Goal: Answer question/provide support: Answer question/provide support

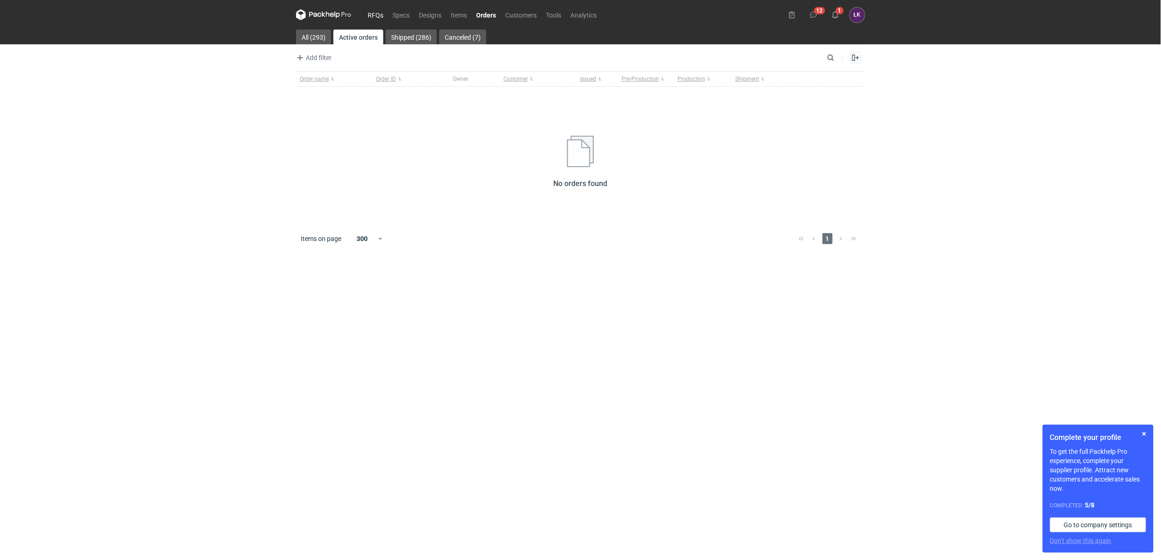
click at [375, 18] on link "RFQs" at bounding box center [375, 14] width 25 height 11
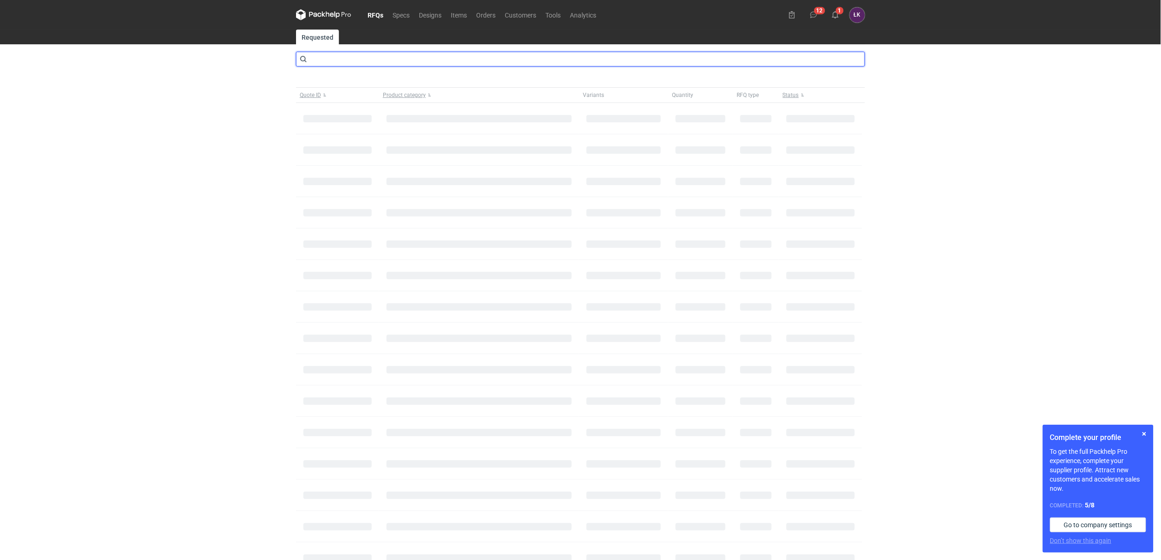
click at [400, 57] on input "text" at bounding box center [580, 59] width 569 height 15
type input "CBFV"
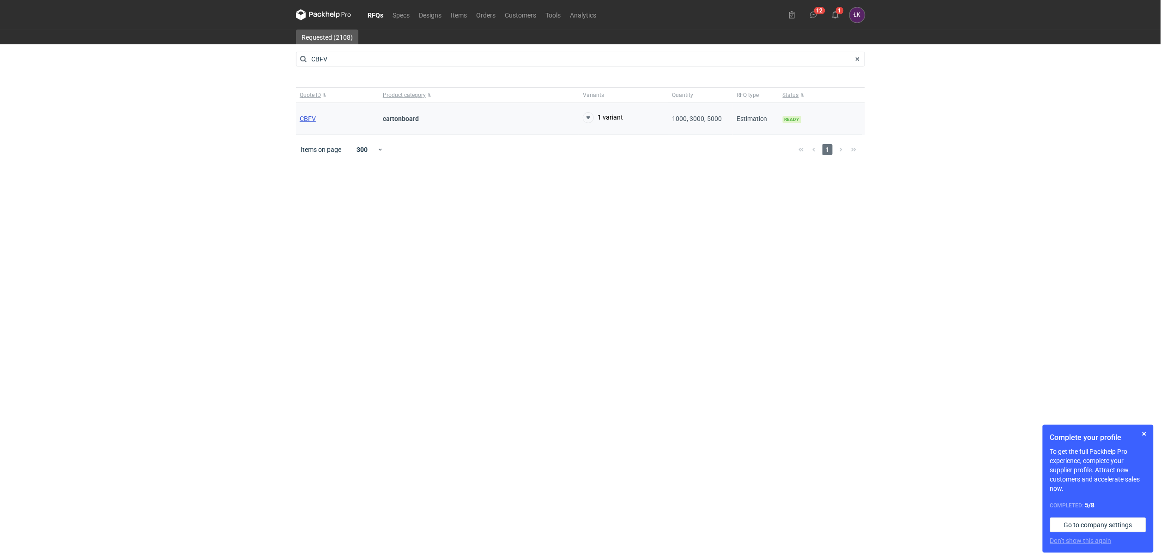
click at [306, 120] on span "CBFV" at bounding box center [308, 118] width 16 height 7
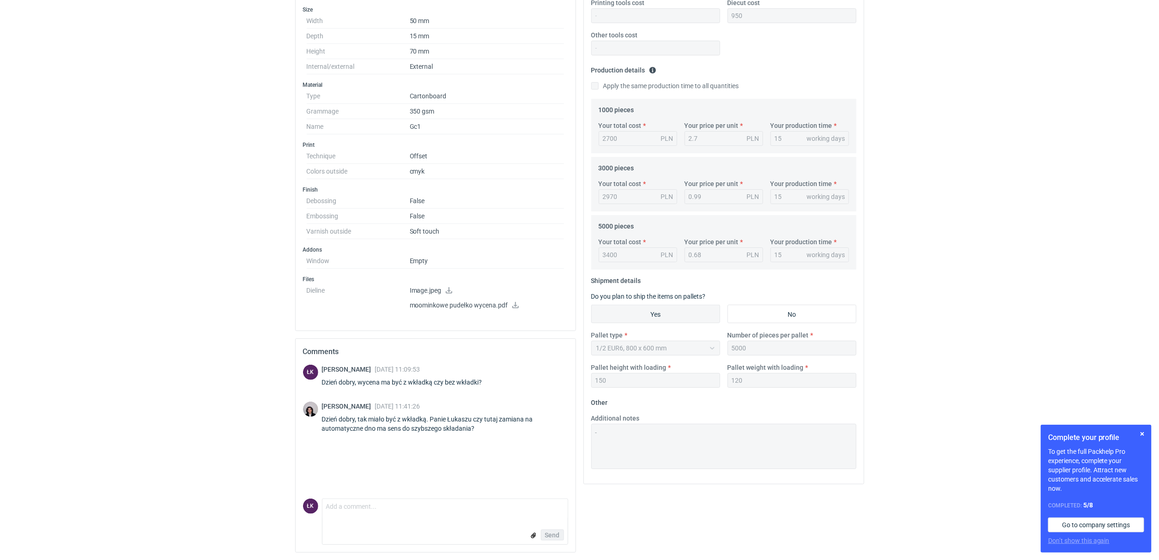
scroll to position [224, 0]
click at [380, 509] on textarea "Comment message" at bounding box center [444, 508] width 245 height 19
type textarea "Panie Sebastianie, wyceniliśmy z wkłądką. Co do automatycznego dna to jest to n…"
click at [560, 536] on button "Send" at bounding box center [552, 535] width 23 height 11
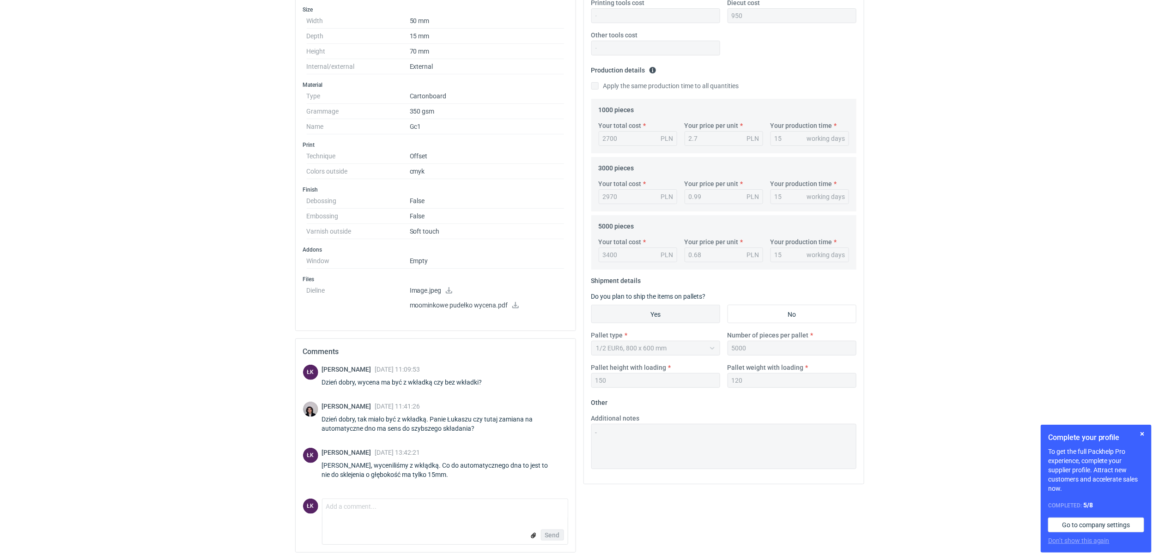
click at [179, 338] on html "RFQs Specs Designs Items Orders Customers Tools Analytics 12 1 ŁK Łukasz Kowals…" at bounding box center [579, 58] width 1159 height 560
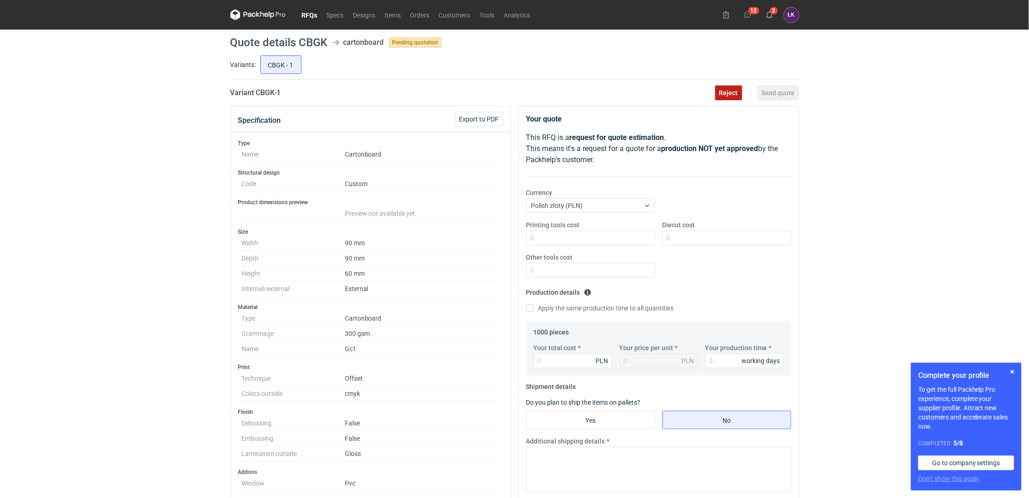
click at [730, 94] on span "Reject" at bounding box center [728, 93] width 19 height 6
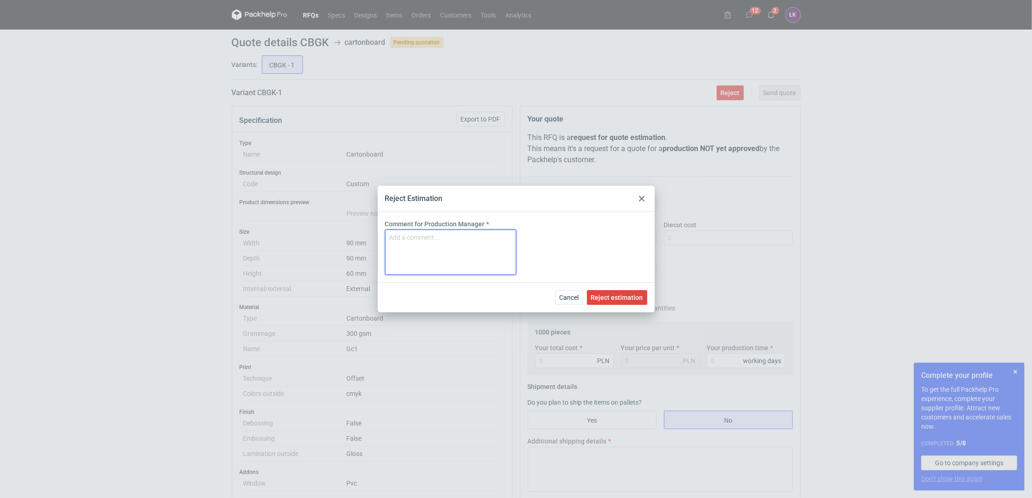
click at [427, 236] on textarea "Comment for Production Manager" at bounding box center [450, 251] width 131 height 45
type textarea "brak możliwości wklejenia okienka"
click at [634, 296] on span "Reject estimation" at bounding box center [617, 297] width 52 height 6
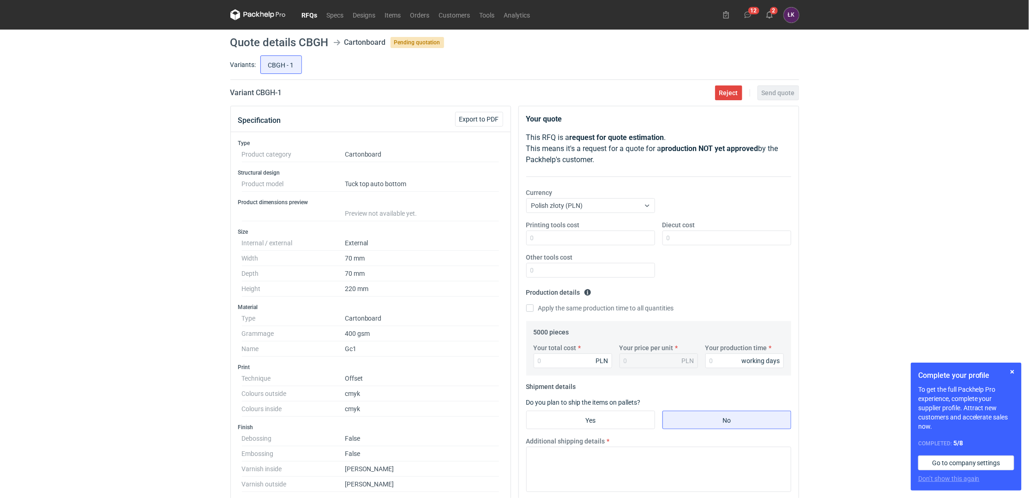
scroll to position [61, 0]
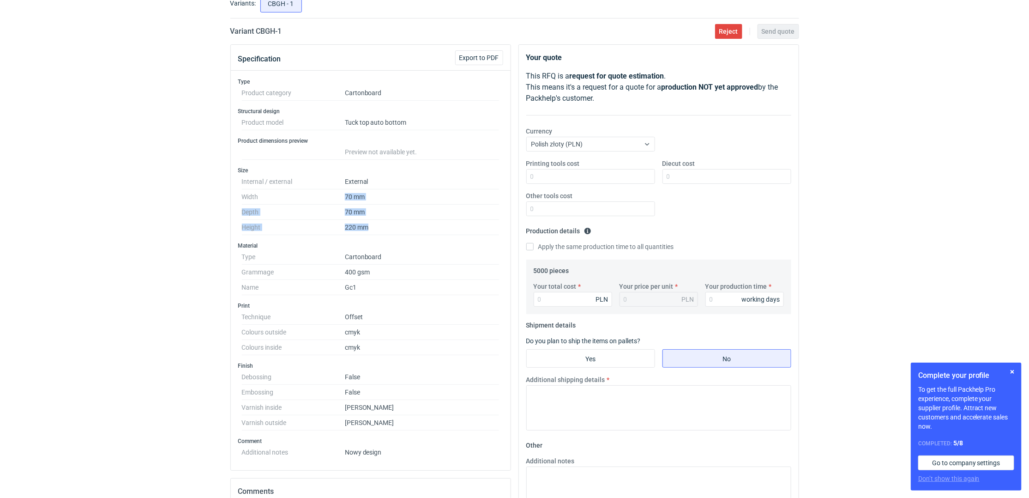
drag, startPoint x: 346, startPoint y: 196, endPoint x: 374, endPoint y: 223, distance: 39.2
click at [374, 223] on dl "Internal / external External Width 70 mm Depth 70 mm Height 220 mm" at bounding box center [371, 204] width 258 height 61
click at [374, 223] on dd "220 mm" at bounding box center [422, 227] width 155 height 15
drag, startPoint x: 379, startPoint y: 223, endPoint x: 235, endPoint y: 198, distance: 146.3
click at [235, 198] on div "Type Product category Cartonboard Structural design Product model Tuck top auto…" at bounding box center [371, 270] width 280 height 399
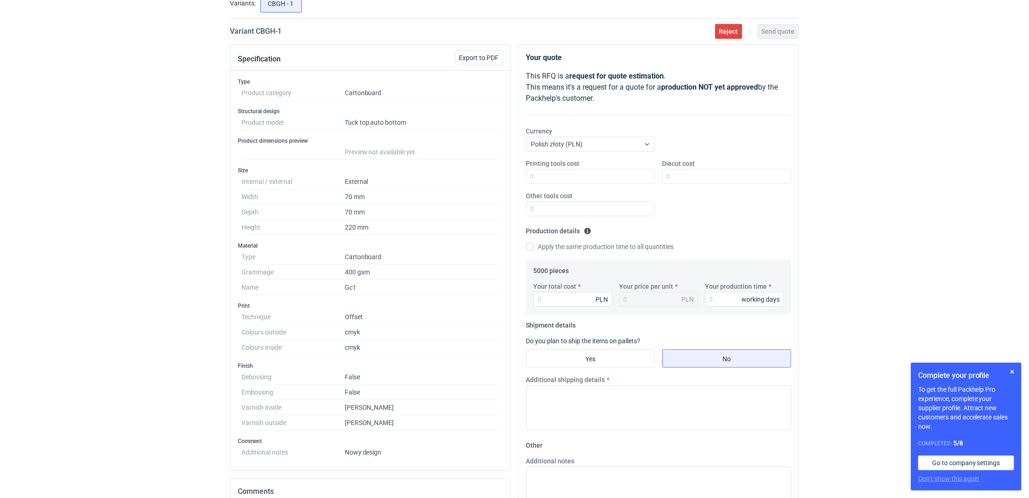
click at [189, 175] on div "RFQs Specs Designs Items Orders Customers Tools Analytics 12 2 ŁK Łukasz Kowals…" at bounding box center [514, 188] width 1029 height 498
click at [877, 265] on div "RFQs Specs Designs Items Orders Customers Tools Analytics 12 2 ŁK Łukasz Kowals…" at bounding box center [514, 188] width 1029 height 498
drag, startPoint x: 393, startPoint y: 234, endPoint x: 229, endPoint y: 194, distance: 168.7
click at [229, 194] on div "Specification Export to PDF Type Product category Cartonboard Structural design…" at bounding box center [371, 371] width 288 height 655
click at [213, 201] on div "RFQs Specs Designs Items Orders Customers Tools Analytics 12 2 ŁK Łukasz Kowals…" at bounding box center [514, 188] width 1029 height 498
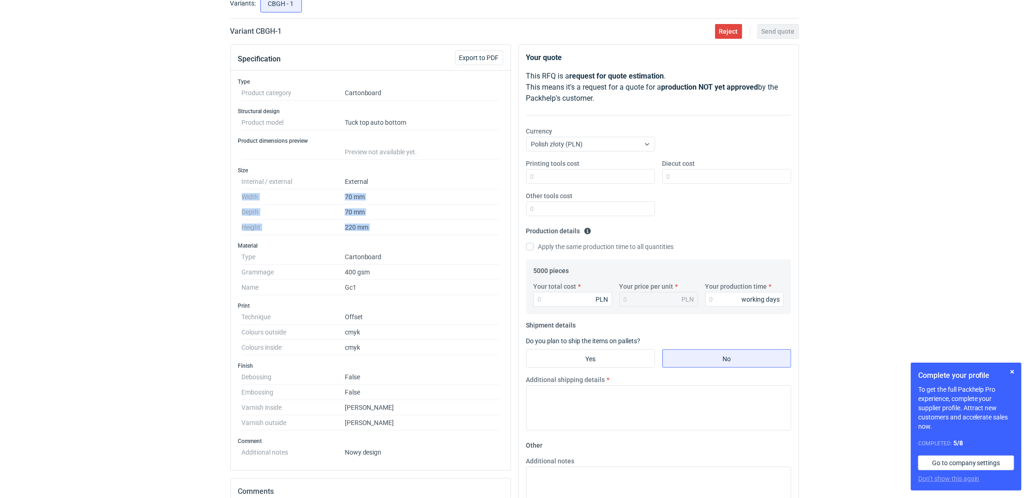
drag, startPoint x: 258, startPoint y: 198, endPoint x: 381, endPoint y: 228, distance: 127.5
click at [381, 228] on div "RFQs Specs Designs Items Orders Customers Tools Analytics 12 2 ŁK Łukasz Kowals…" at bounding box center [514, 188] width 1029 height 498
click at [381, 228] on dd "220 mm" at bounding box center [422, 227] width 155 height 15
drag, startPoint x: 381, startPoint y: 228, endPoint x: 244, endPoint y: 201, distance: 139.8
click at [244, 201] on dl "Internal / external External Width 70 mm Depth 70 mm Height 220 mm" at bounding box center [371, 204] width 258 height 61
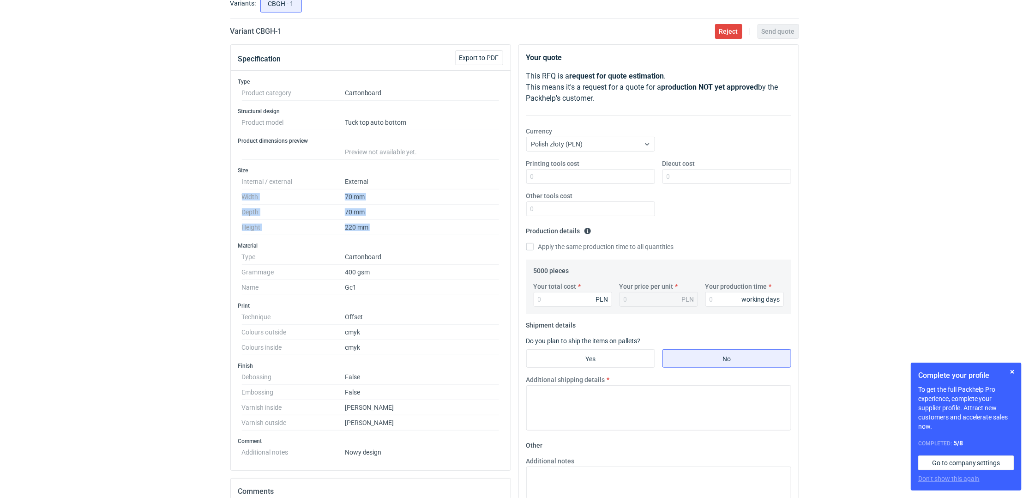
click at [228, 201] on div "Specification Export to PDF Type Product category Cartonboard Structural design…" at bounding box center [371, 371] width 288 height 655
drag, startPoint x: 228, startPoint y: 198, endPoint x: 393, endPoint y: 224, distance: 166.9
click at [393, 224] on div "Specification Export to PDF Type Product category Cartonboard Structural design…" at bounding box center [371, 371] width 288 height 655
click at [216, 267] on div "RFQs Specs Designs Items Orders Customers Tools Analytics 12 2 ŁK Łukasz Kowals…" at bounding box center [514, 188] width 1029 height 498
click at [235, 282] on div "Type Product category Cartonboard Structural design Product model Tuck top auto…" at bounding box center [371, 270] width 280 height 399
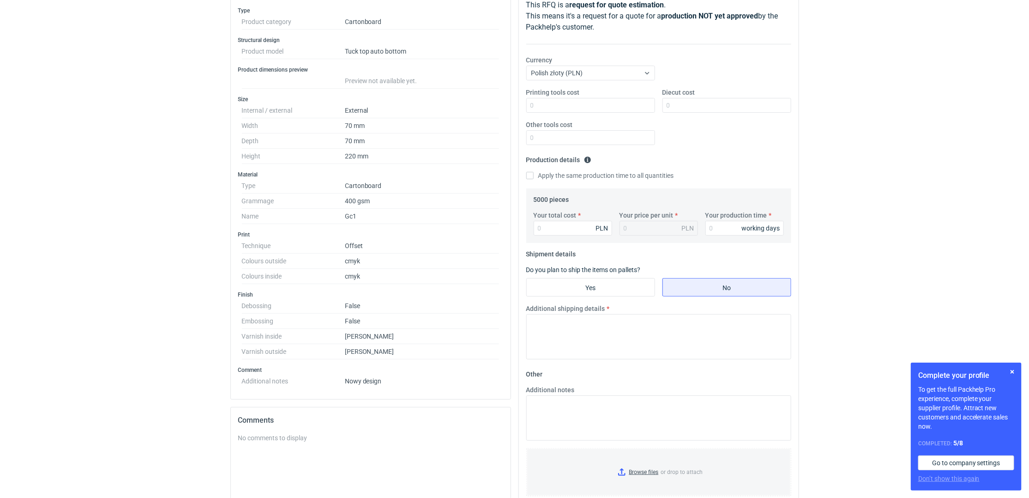
scroll to position [246, 0]
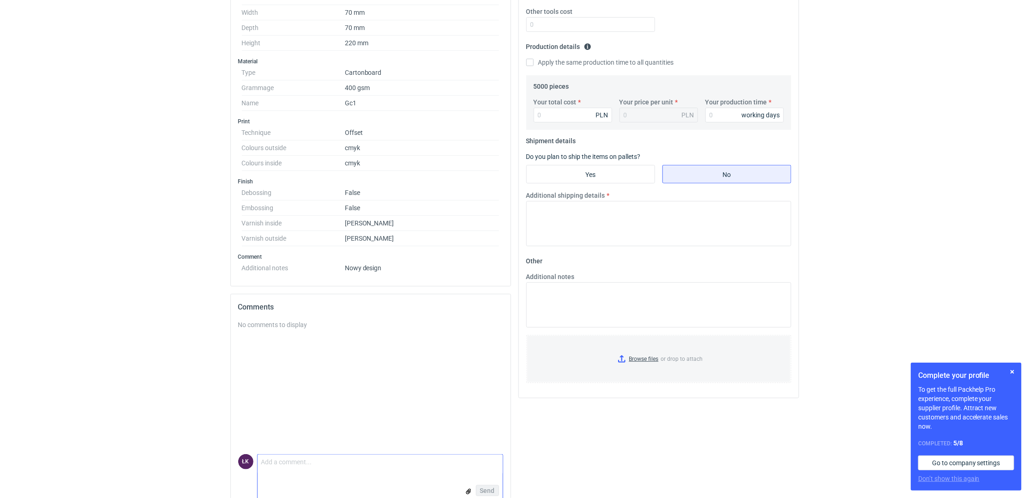
click at [303, 457] on textarea "Comment message" at bounding box center [380, 463] width 245 height 19
click at [316, 440] on div "No comments to display" at bounding box center [370, 387] width 265 height 134
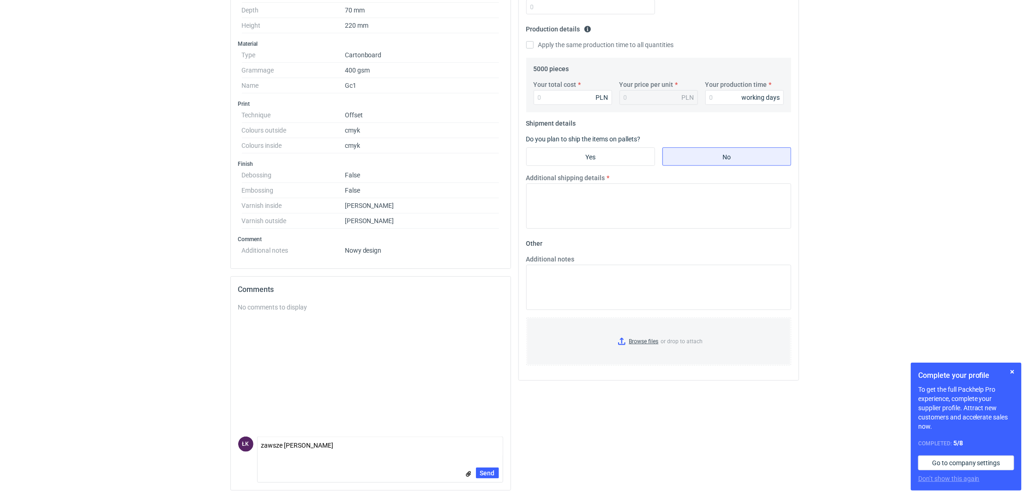
scroll to position [264, 0]
click at [316, 440] on textarea "zawsze był HS" at bounding box center [380, 446] width 245 height 19
type textarea "zawsze był HS, teraz bez HS??"
click at [477, 473] on button "Send" at bounding box center [487, 472] width 23 height 11
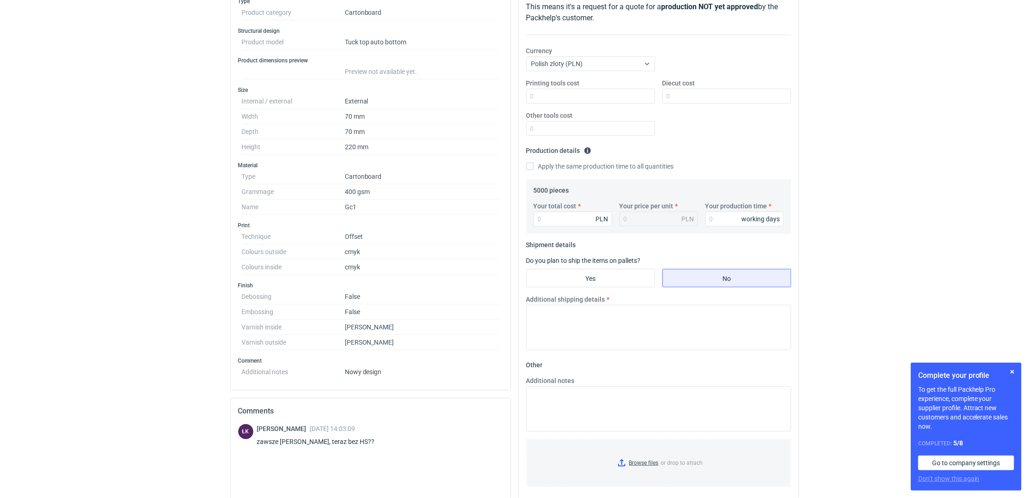
scroll to position [141, 0]
click at [692, 92] on input "Diecut cost" at bounding box center [727, 96] width 129 height 15
type input "0"
drag, startPoint x: 528, startPoint y: 138, endPoint x: 539, endPoint y: 130, distance: 14.2
click at [529, 138] on div "Printing tools cost Diecut cost 0 Other tools cost" at bounding box center [659, 111] width 272 height 65
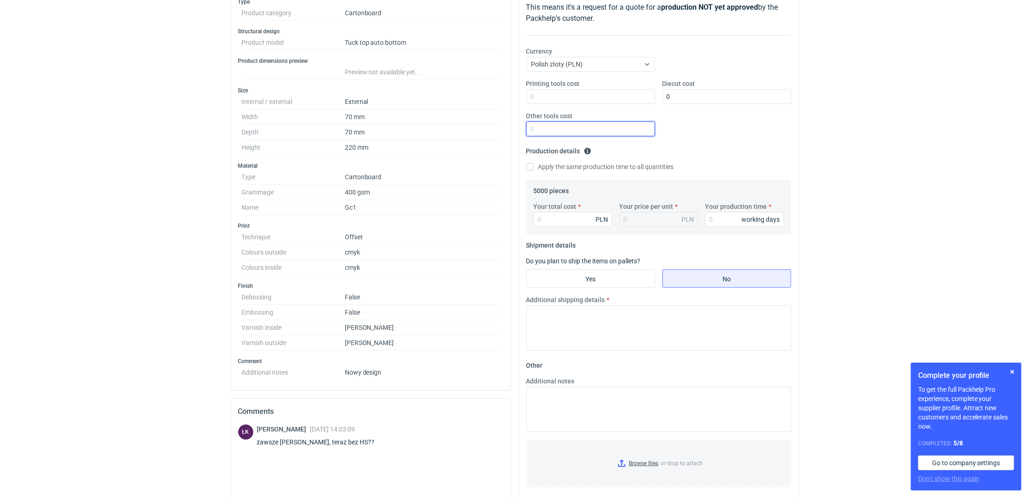
click at [540, 129] on input "Other tools cost" at bounding box center [590, 128] width 129 height 15
type input "0"
click at [724, 221] on input "Your production time" at bounding box center [745, 219] width 79 height 15
type input "15"
click at [822, 151] on div "RFQs Specs Designs Items Orders Customers Tools Analytics 12 2 ŁK Łukasz Kowals…" at bounding box center [514, 108] width 1029 height 498
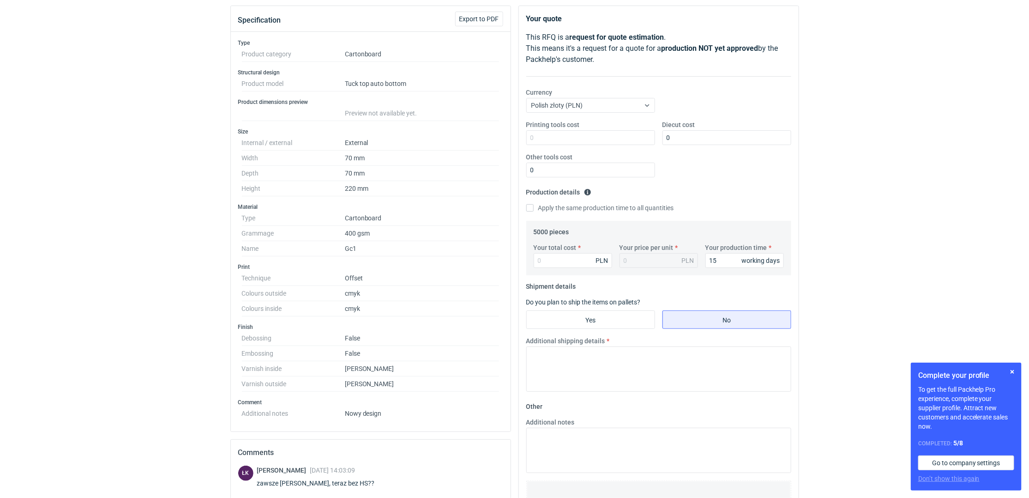
scroll to position [79, 0]
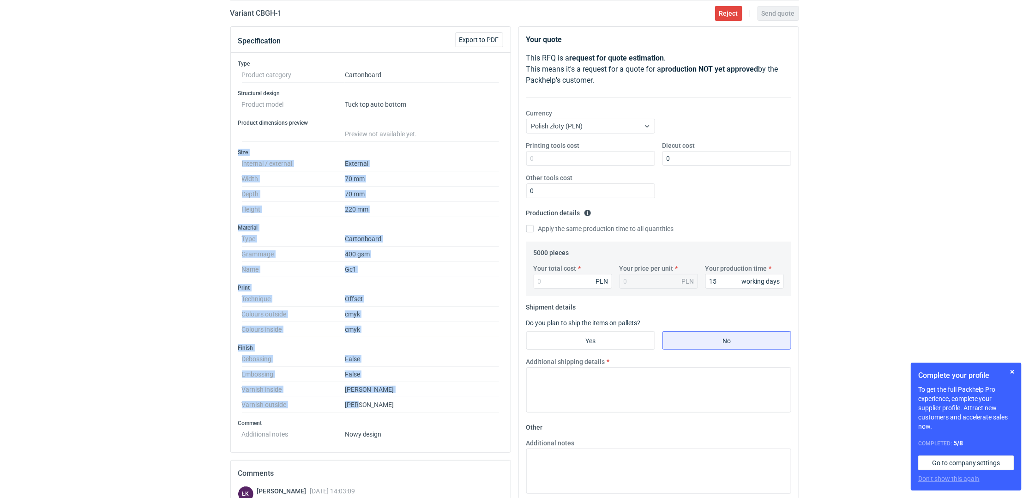
drag, startPoint x: 327, startPoint y: 402, endPoint x: 154, endPoint y: 149, distance: 306.6
click at [154, 149] on div "RFQs Specs Designs Items Orders Customers Tools Analytics 12 2 ŁK Łukasz Kowals…" at bounding box center [514, 170] width 1029 height 498
click at [154, 148] on div "RFQs Specs Designs Items Orders Customers Tools Analytics 12 2 ŁK Łukasz Kowals…" at bounding box center [514, 170] width 1029 height 498
click at [217, 149] on div "RFQs Specs Designs Items Orders Customers Tools Analytics 12 2 ŁK Łukasz Kowals…" at bounding box center [514, 170] width 1029 height 498
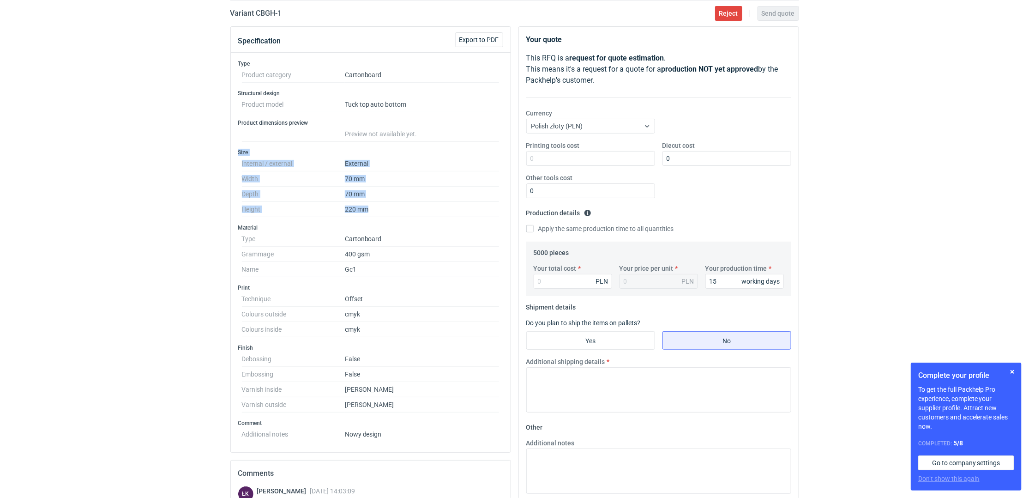
drag, startPoint x: 233, startPoint y: 154, endPoint x: 393, endPoint y: 209, distance: 168.7
click at [393, 209] on div "Type Product category Cartonboard Structural design Product model Tuck top auto…" at bounding box center [371, 252] width 280 height 399
click at [393, 209] on dd "220 mm" at bounding box center [422, 209] width 155 height 15
drag, startPoint x: 393, startPoint y: 209, endPoint x: 237, endPoint y: 151, distance: 166.0
click at [237, 151] on div "Type Product category Cartonboard Structural design Product model Tuck top auto…" at bounding box center [371, 252] width 280 height 399
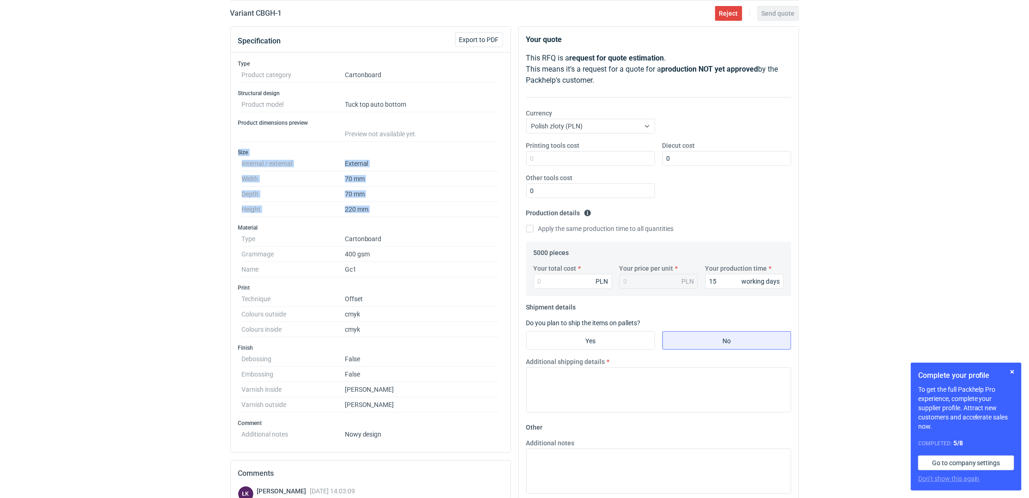
click at [237, 151] on div "Type Product category Cartonboard Structural design Product model Tuck top auto…" at bounding box center [371, 252] width 280 height 399
drag, startPoint x: 237, startPoint y: 151, endPoint x: 399, endPoint y: 214, distance: 173.2
click at [399, 214] on div "Type Product category Cartonboard Structural design Product model Tuck top auto…" at bounding box center [371, 252] width 280 height 399
click at [399, 214] on dd "220 mm" at bounding box center [422, 209] width 155 height 15
drag, startPoint x: 399, startPoint y: 214, endPoint x: 227, endPoint y: 148, distance: 184.0
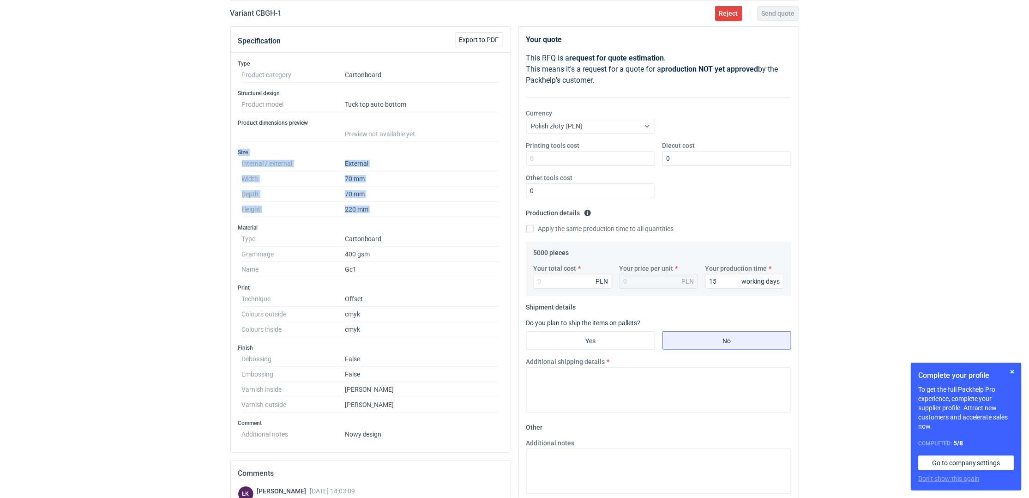
click at [227, 148] on div "Specification Export to PDF Type Product category Cartonboard Structural design…" at bounding box center [371, 353] width 288 height 655
drag, startPoint x: 227, startPoint y: 148, endPoint x: 396, endPoint y: 211, distance: 180.9
click at [396, 211] on div "Specification Export to PDF Type Product category Cartonboard Structural design…" at bounding box center [371, 353] width 288 height 655
click at [396, 211] on dd "220 mm" at bounding box center [422, 209] width 155 height 15
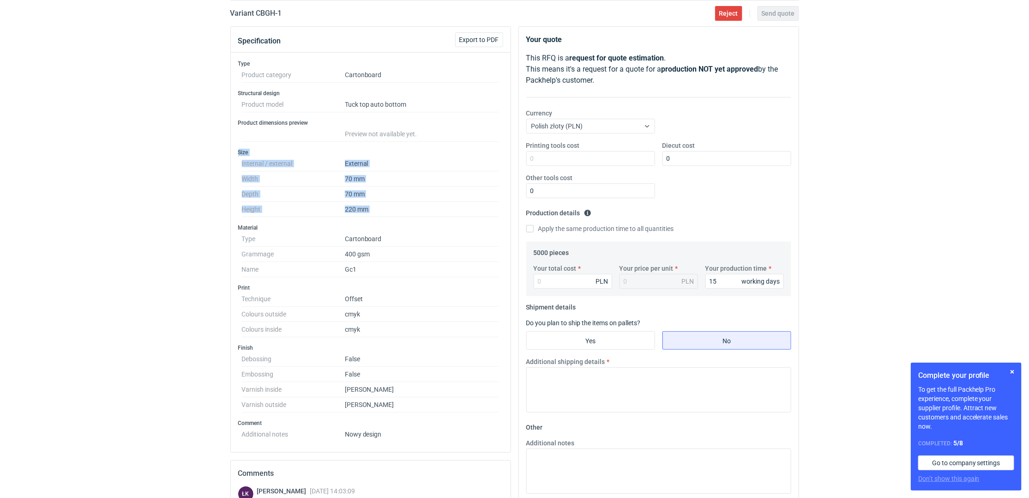
drag, startPoint x: 316, startPoint y: 193, endPoint x: 234, endPoint y: 150, distance: 92.3
click at [234, 150] on div "Type Product category Cartonboard Structural design Product model Tuck top auto…" at bounding box center [371, 252] width 280 height 399
drag, startPoint x: 234, startPoint y: 150, endPoint x: 393, endPoint y: 211, distance: 170.4
click at [393, 211] on div "Type Product category Cartonboard Structural design Product model Tuck top auto…" at bounding box center [371, 252] width 280 height 399
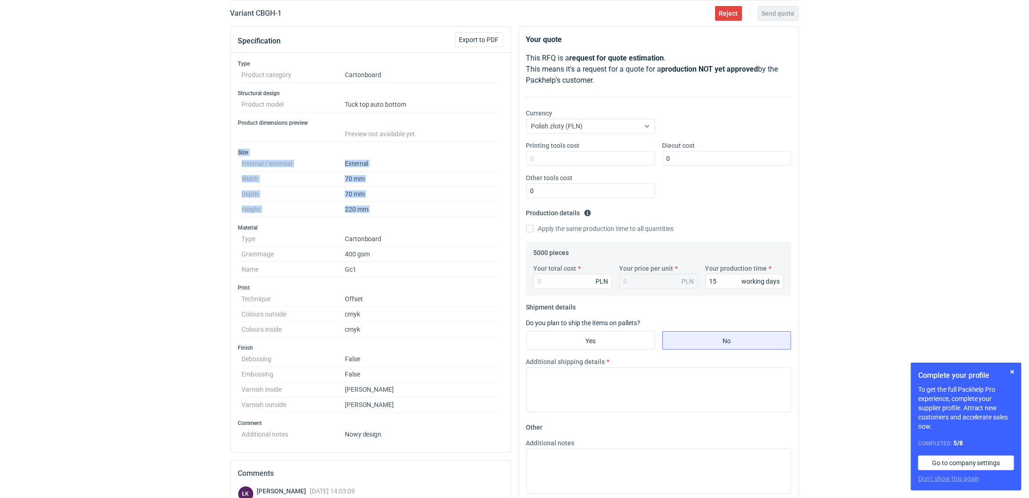
click at [379, 256] on dd "400 gsm" at bounding box center [422, 254] width 155 height 15
drag, startPoint x: 368, startPoint y: 332, endPoint x: 229, endPoint y: 299, distance: 143.4
click at [229, 299] on div "Specification Export to PDF Type Product category Cartonboard Structural design…" at bounding box center [371, 353] width 288 height 655
click at [176, 342] on div "RFQs Specs Designs Items Orders Customers Tools Analytics 12 2 ŁK Łukasz Kowals…" at bounding box center [514, 170] width 1029 height 498
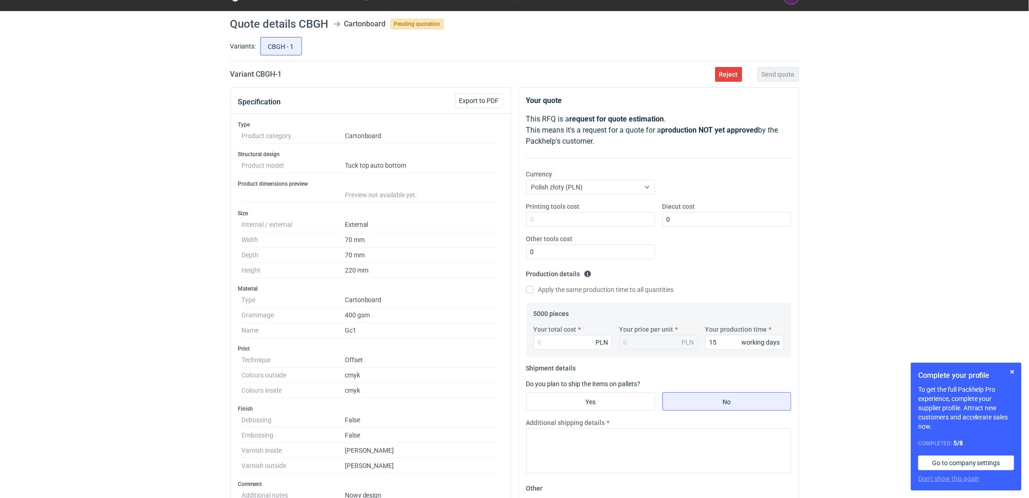
scroll to position [0, 0]
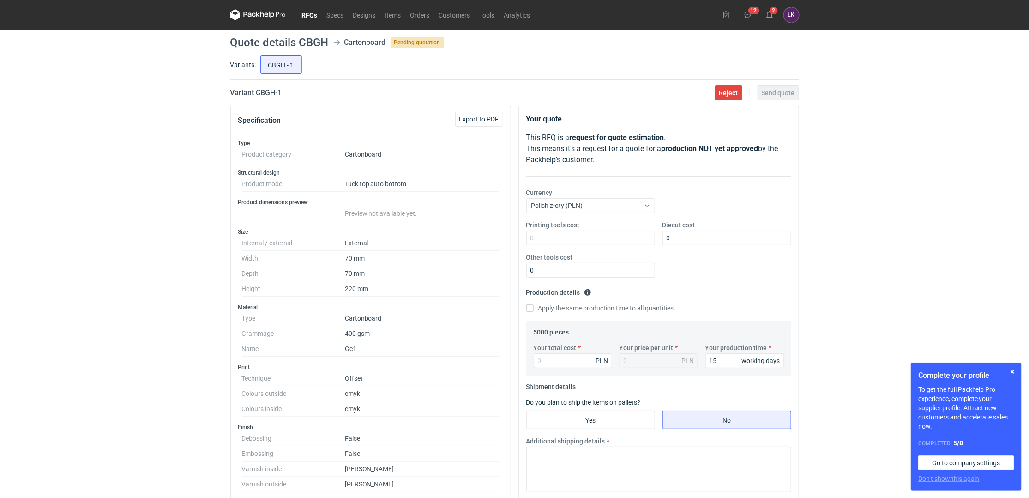
click at [159, 216] on div "RFQs Specs Designs Items Orders Customers Tools Analytics 12 2 ŁK Łukasz Kowals…" at bounding box center [514, 249] width 1029 height 498
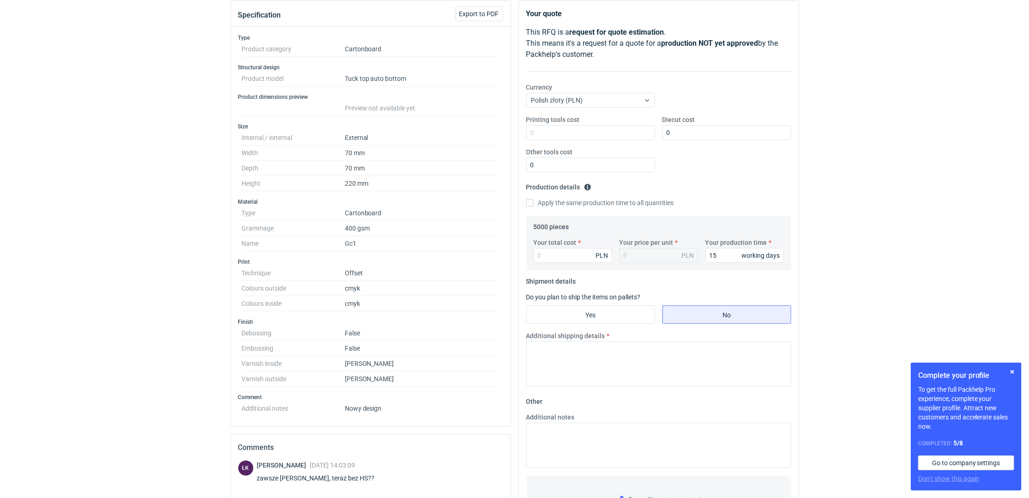
scroll to position [123, 0]
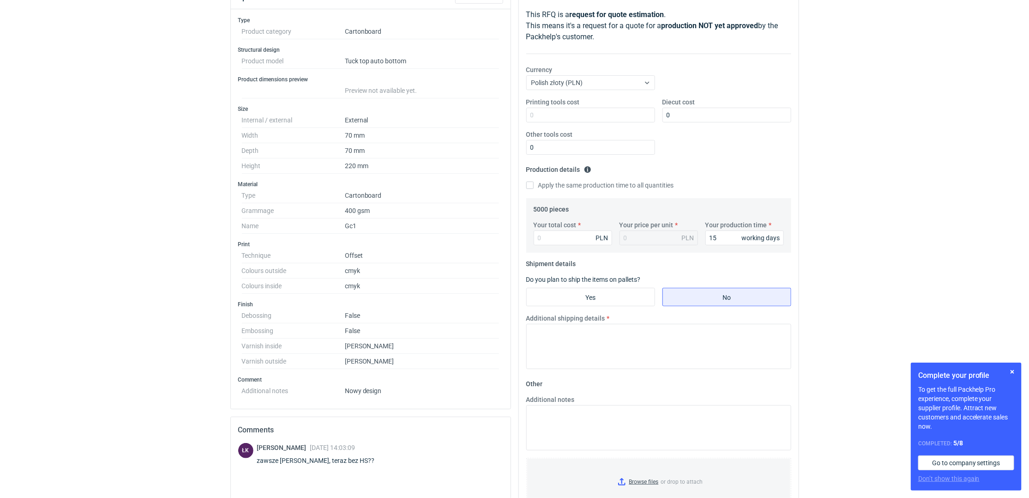
click at [272, 206] on dt "Grammage" at bounding box center [293, 210] width 103 height 15
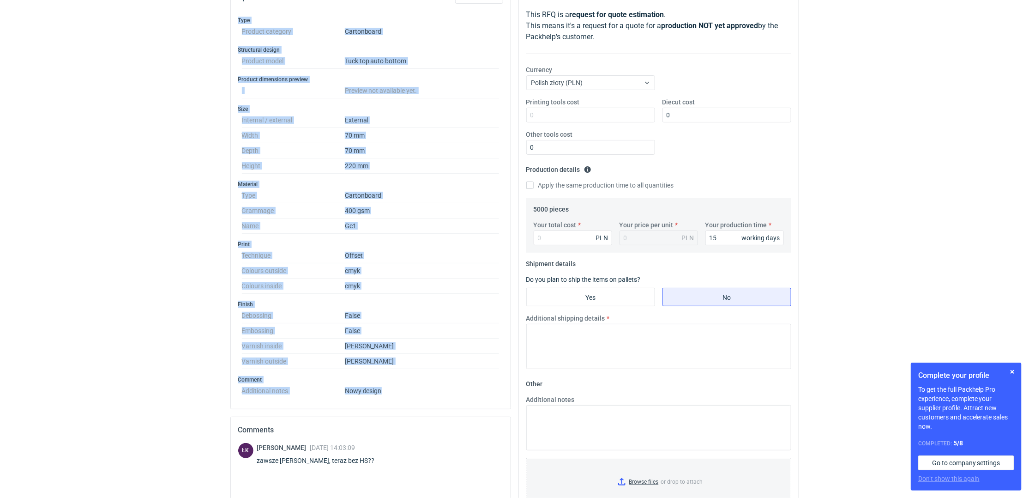
drag, startPoint x: 393, startPoint y: 393, endPoint x: 228, endPoint y: 22, distance: 406.0
click at [228, 22] on div "Specification Export to PDF Type Product category Cartonboard Structural design…" at bounding box center [371, 310] width 288 height 655
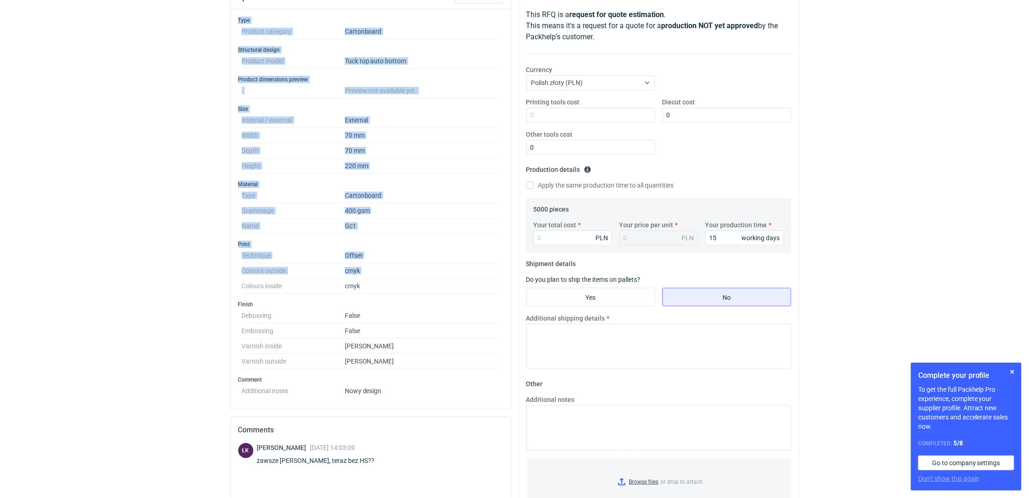
drag, startPoint x: 228, startPoint y: 22, endPoint x: 377, endPoint y: 265, distance: 284.8
click at [377, 265] on div "Specification Export to PDF Type Product category Cartonboard Structural design…" at bounding box center [371, 310] width 288 height 655
click at [377, 266] on dd "cmyk" at bounding box center [422, 270] width 155 height 15
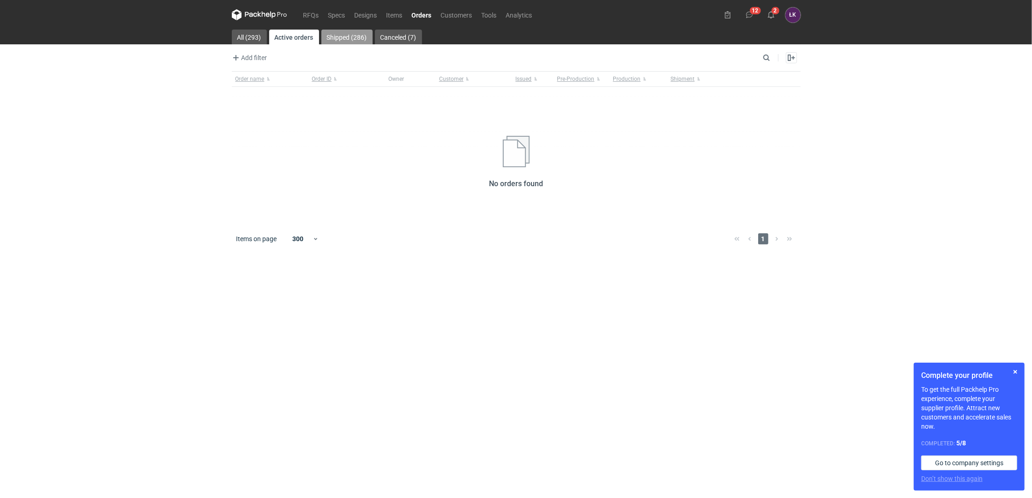
click at [342, 37] on link "Shipped (286)" at bounding box center [346, 37] width 51 height 15
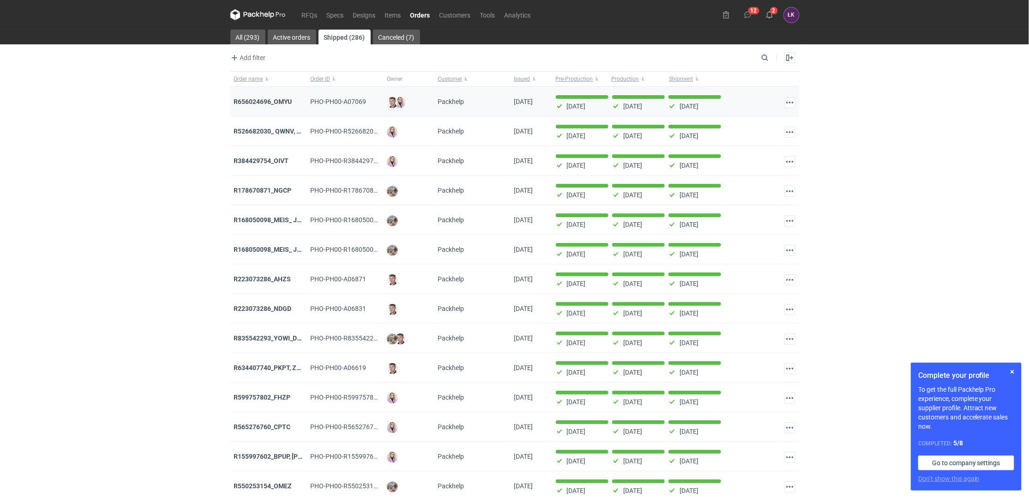
scroll to position [846, 0]
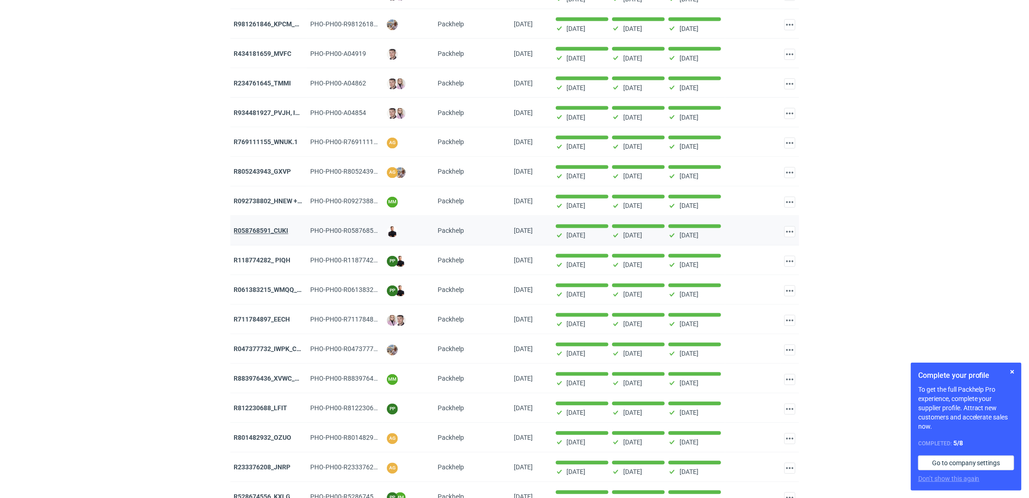
click at [255, 235] on strong "R058768591_CUKI" at bounding box center [261, 230] width 54 height 7
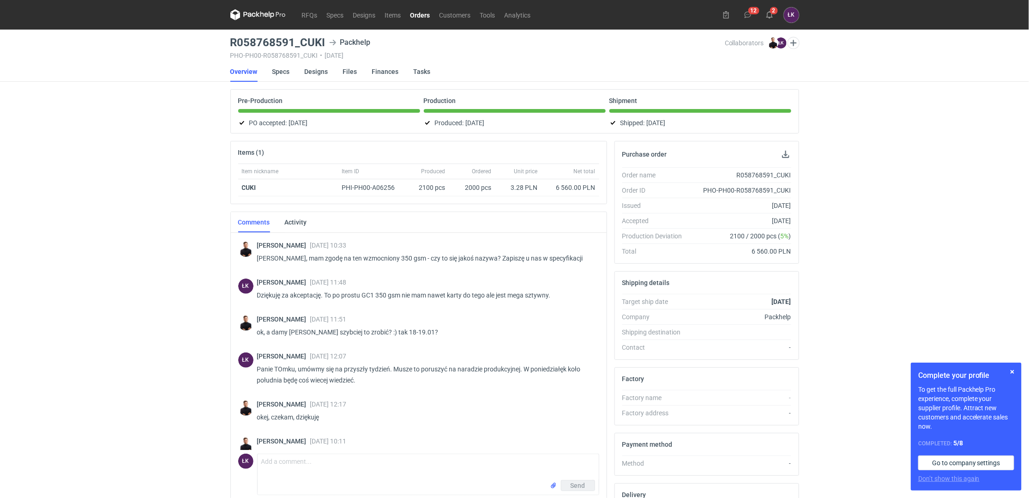
scroll to position [159, 0]
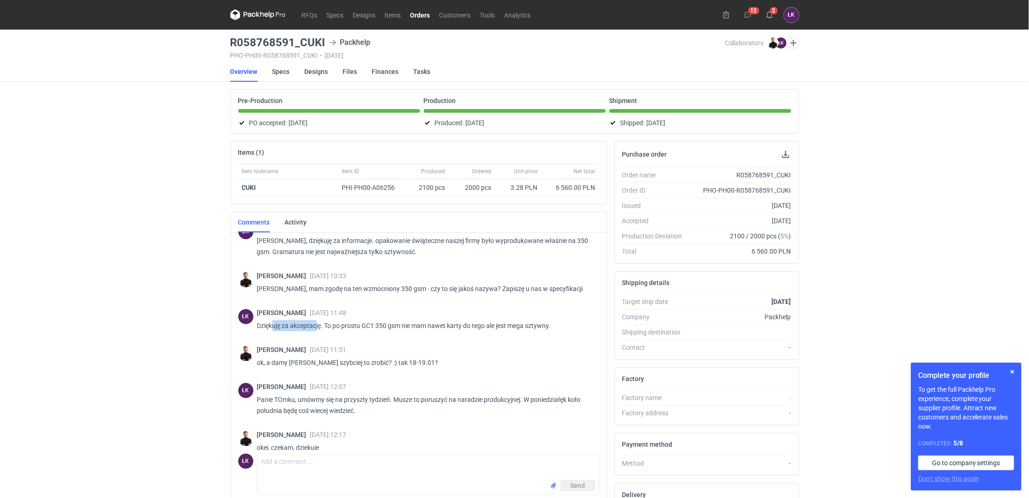
drag, startPoint x: 302, startPoint y: 323, endPoint x: 318, endPoint y: 323, distance: 16.2
click at [318, 323] on p "Dziękuję za akceptację. To po prostu GC1 350 gsm nie mam nawet karty do tego al…" at bounding box center [424, 325] width 335 height 11
click at [309, 327] on p "Dziękuję za akceptację. To po prostu GC1 350 gsm nie mam nawet karty do tego al…" at bounding box center [424, 325] width 335 height 11
drag, startPoint x: 257, startPoint y: 326, endPoint x: 557, endPoint y: 328, distance: 299.7
click at [557, 328] on p "Dziękuję za akceptację. To po prostu GC1 350 gsm nie mam nawet karty do tego al…" at bounding box center [424, 325] width 335 height 11
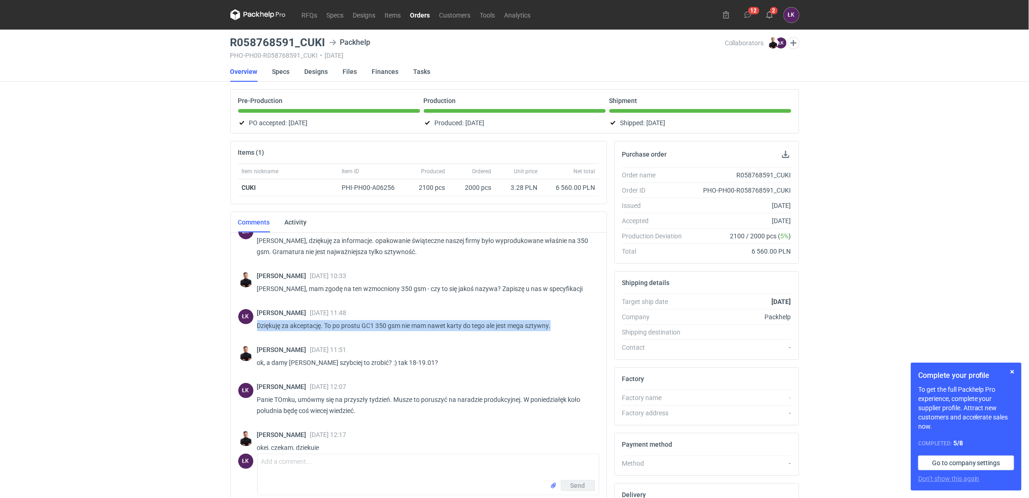
click at [559, 327] on p "Dziękuję za akceptację. To po prostu GC1 350 gsm nie mam nawet karty do tego al…" at bounding box center [424, 325] width 335 height 11
drag, startPoint x: 561, startPoint y: 326, endPoint x: 208, endPoint y: 309, distance: 352.7
click at [208, 309] on div "RFQs Specs Designs Items Orders Customers Tools Analytics 12 2 ŁK Łukasz Kowals…" at bounding box center [514, 249] width 1029 height 498
drag, startPoint x: 228, startPoint y: 313, endPoint x: 556, endPoint y: 329, distance: 329.2
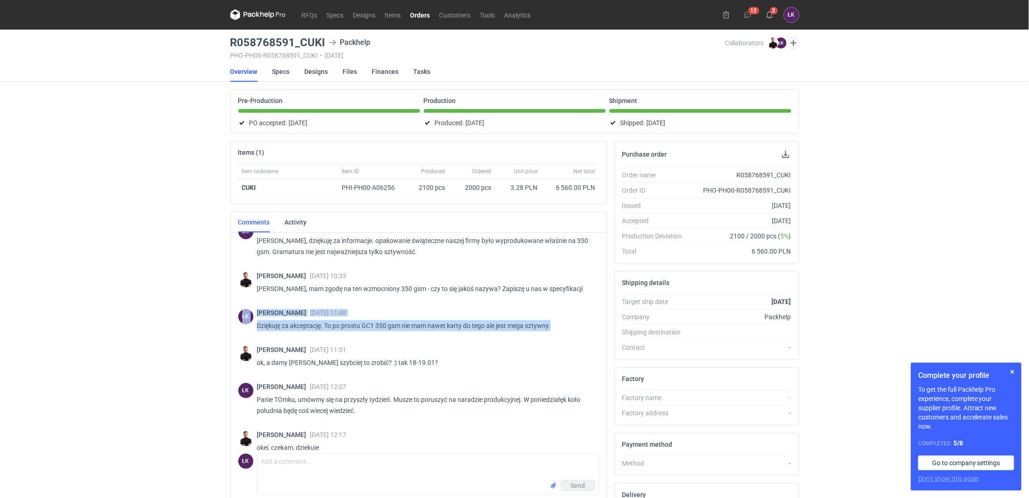
click at [556, 329] on div "Items (1) Item nickname Item ID Produced Ordered Unit price Net total CUKI PHI-…" at bounding box center [419, 352] width 384 height 423
click at [556, 329] on p "Dziękuję za akceptację. To po prostu GC1 350 gsm nie mam nawet karty do tego al…" at bounding box center [424, 325] width 335 height 11
drag, startPoint x: 557, startPoint y: 329, endPoint x: 229, endPoint y: 307, distance: 329.1
click at [229, 307] on div "Items (1) Item nickname Item ID Produced Ordered Unit price Net total CUKI PHI-…" at bounding box center [419, 352] width 384 height 423
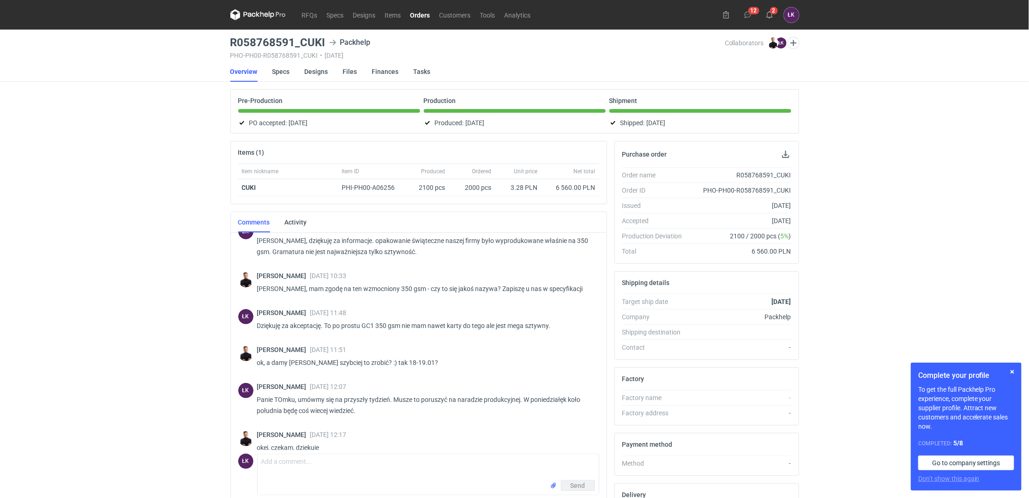
click at [229, 307] on div "Items (1) Item nickname Item ID Produced Ordered Unit price Net total CUKI PHI-…" at bounding box center [419, 352] width 384 height 423
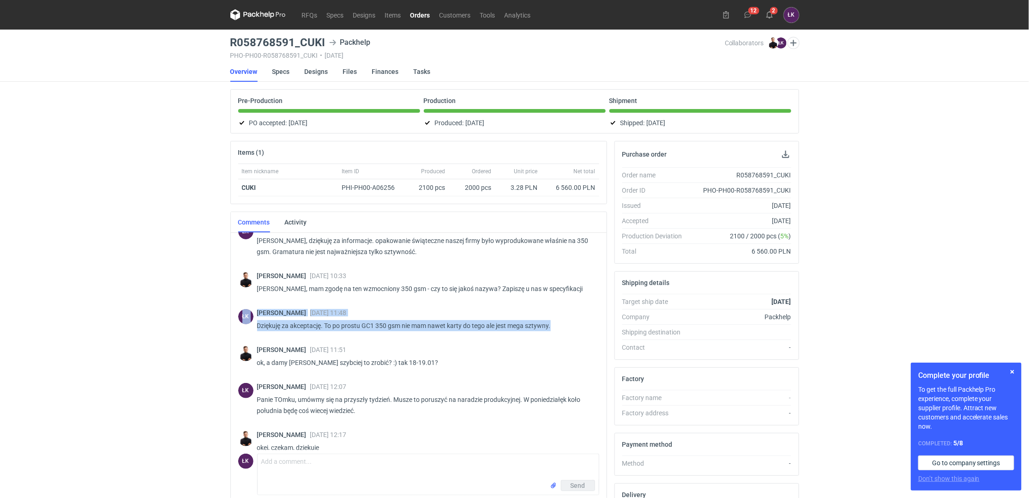
drag, startPoint x: 219, startPoint y: 307, endPoint x: 563, endPoint y: 333, distance: 345.0
click at [563, 333] on div "RFQs Specs Designs Items Orders Customers Tools Analytics 12 2 ŁK Łukasz Kowals…" at bounding box center [514, 249] width 1029 height 498
click at [563, 333] on div "Łukasz Kowalski 05 Jan 2024 11:48 Dziękuję za akceptację. To po prostu GC1 350 …" at bounding box center [424, 322] width 335 height 26
drag, startPoint x: 564, startPoint y: 333, endPoint x: 221, endPoint y: 318, distance: 343.4
click at [221, 318] on div "RFQs Specs Designs Items Orders Customers Tools Analytics 12 2 ŁK Łukasz Kowals…" at bounding box center [514, 249] width 1029 height 498
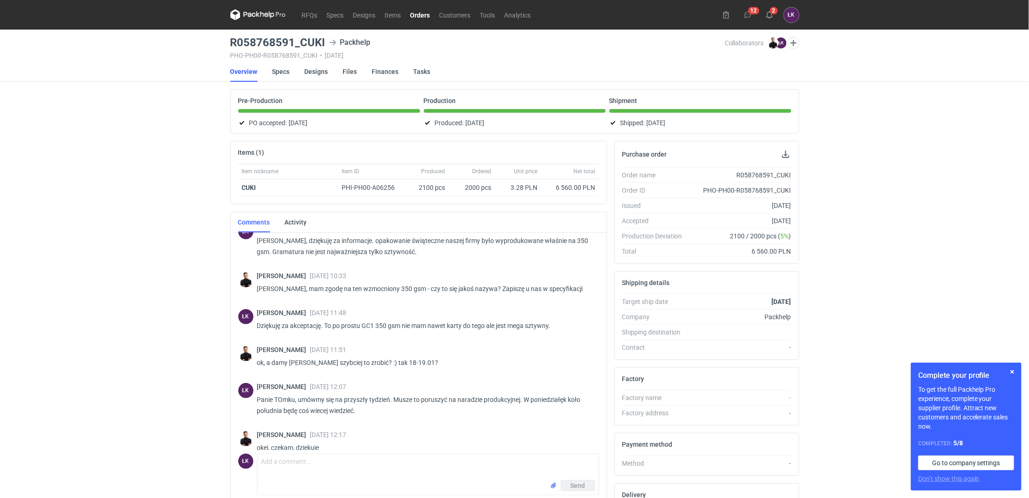
click at [195, 317] on div "RFQs Specs Designs Items Orders Customers Tools Analytics 12 2 ŁK Łukasz Kowals…" at bounding box center [514, 249] width 1029 height 498
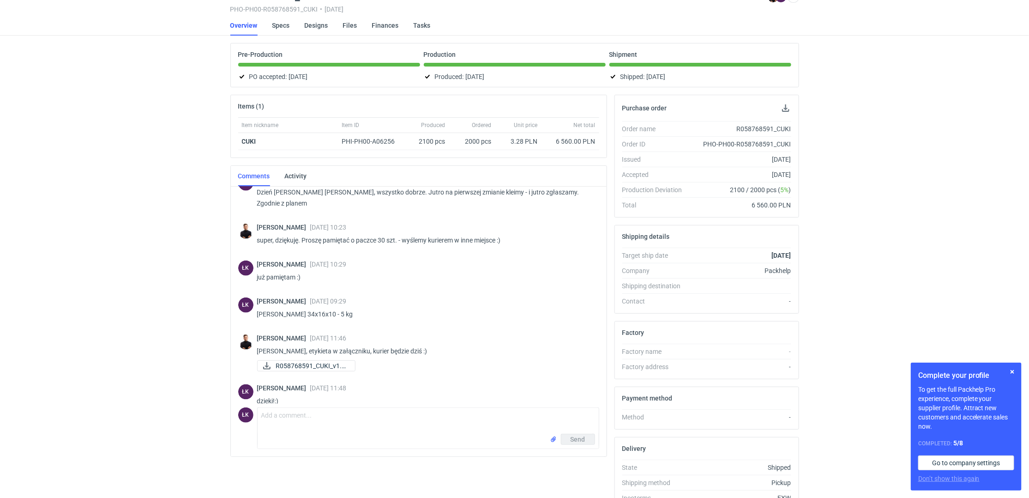
scroll to position [0, 0]
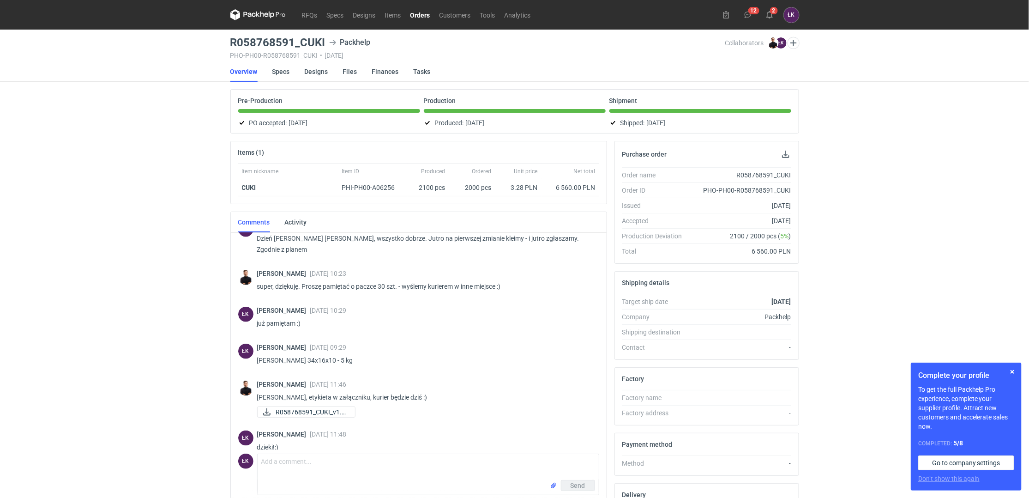
click at [128, 270] on div "RFQs Specs Designs Items Orders Customers Tools Analytics 12 2 ŁK Łukasz Kowals…" at bounding box center [514, 249] width 1029 height 498
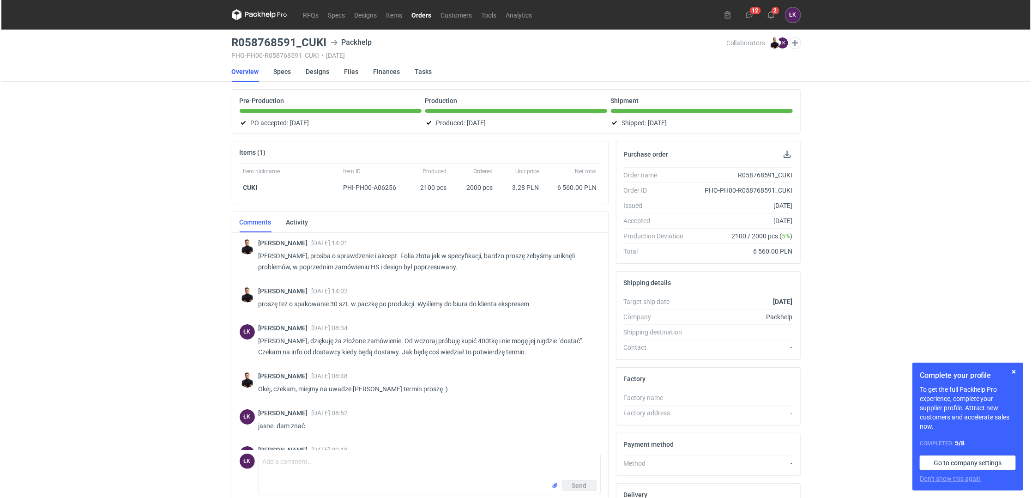
scroll to position [207, 0]
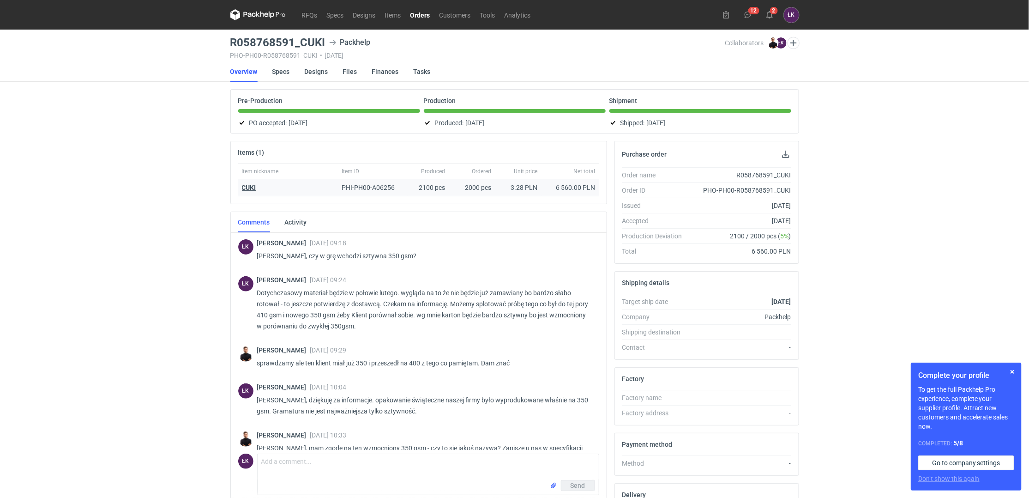
click at [249, 187] on strong "CUKI" at bounding box center [249, 187] width 14 height 7
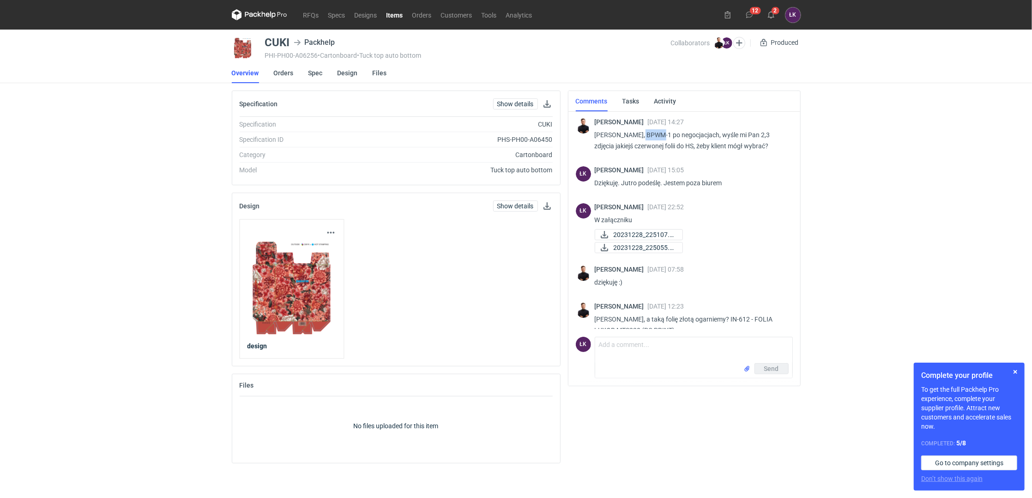
drag, startPoint x: 638, startPoint y: 133, endPoint x: 658, endPoint y: 134, distance: 20.8
click at [658, 134] on p "Panie Łukaszu, BPWM-1 po negocjacjach, wyśle mi Pan 2,3 zdjęcia jakiejś czerwon…" at bounding box center [690, 140] width 191 height 22
copy p "BPWM"
click at [279, 79] on link "Orders" at bounding box center [284, 73] width 20 height 20
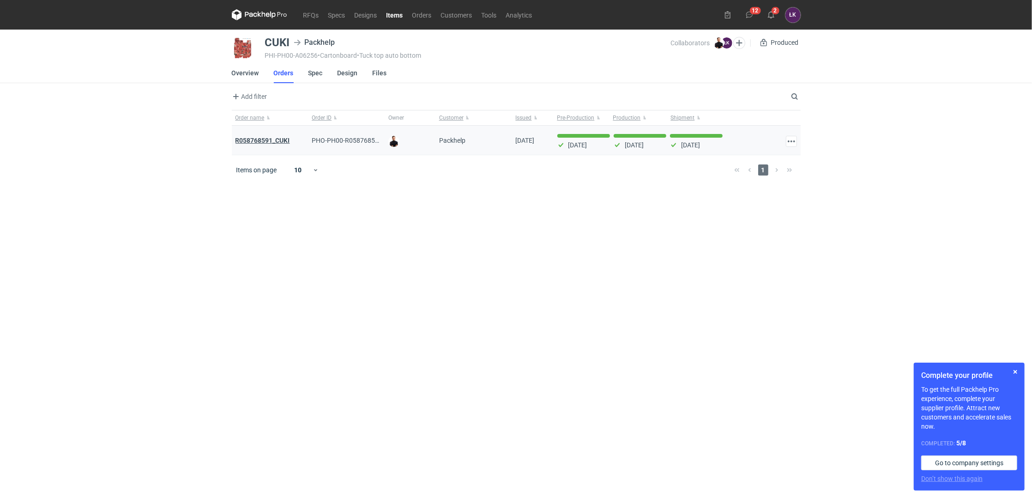
click at [277, 141] on strong "R058768591_CUKI" at bounding box center [263, 140] width 54 height 7
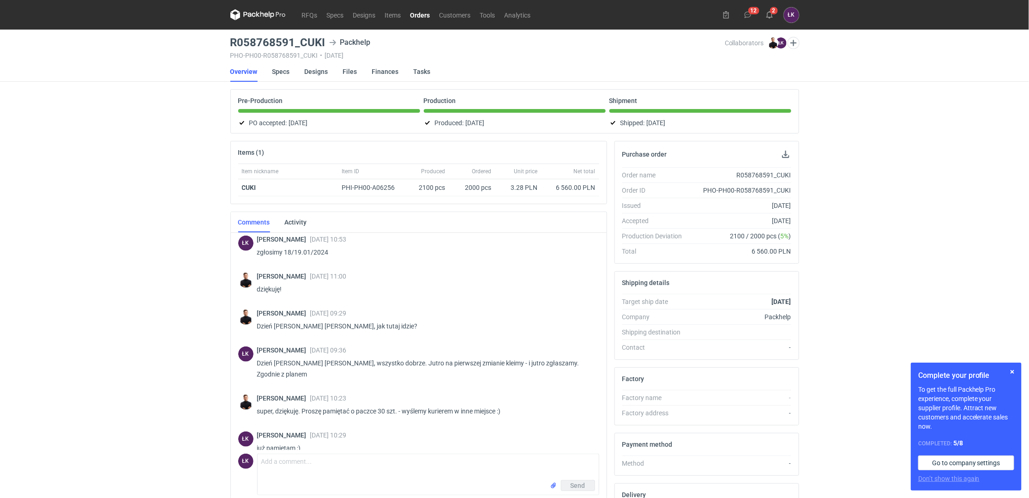
scroll to position [590, 0]
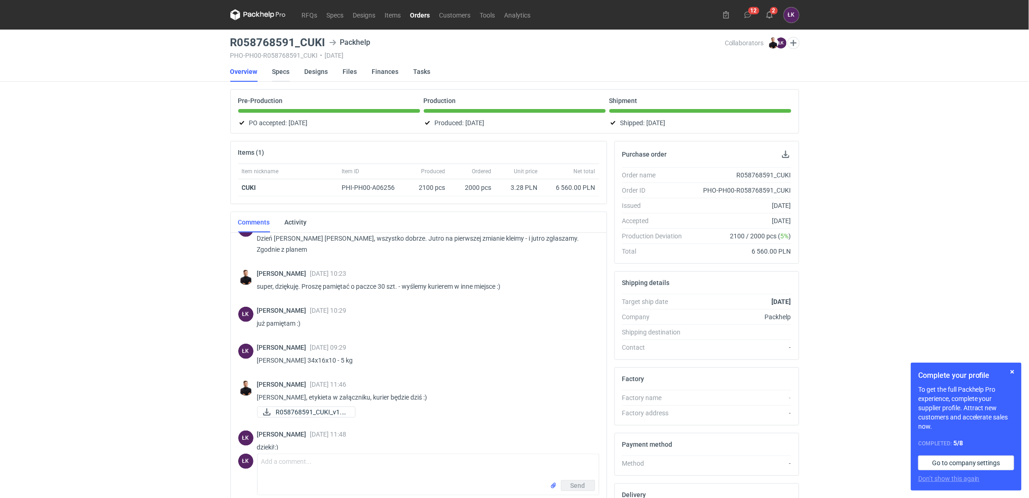
click at [286, 69] on link "Specs" at bounding box center [281, 71] width 18 height 20
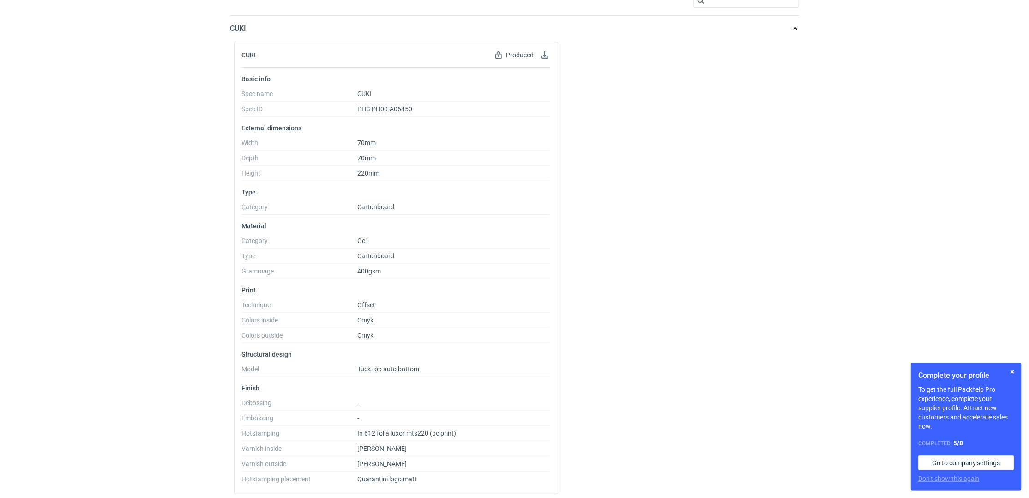
scroll to position [101, 0]
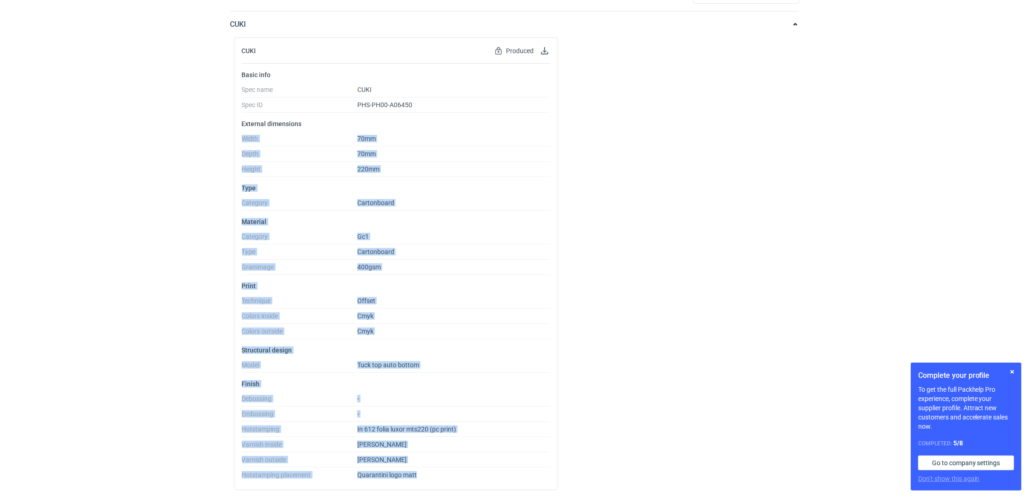
drag, startPoint x: 398, startPoint y: 474, endPoint x: 212, endPoint y: 132, distance: 389.3
click at [212, 132] on div "RFQs Specs Designs Items Orders Customers Tools Analytics 12 2 ŁK Łukasz Kowals…" at bounding box center [514, 149] width 1029 height 498
click at [209, 175] on div "RFQs Specs Designs Items Orders Customers Tools Analytics 12 2 ŁK Łukasz Kowals…" at bounding box center [514, 149] width 1029 height 498
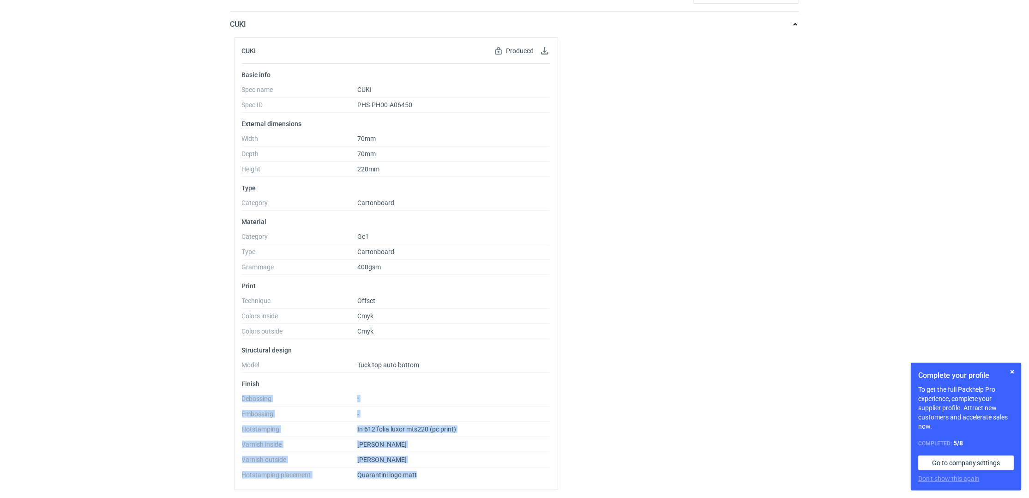
drag, startPoint x: 374, startPoint y: 464, endPoint x: 220, endPoint y: 387, distance: 171.4
click at [220, 388] on div "RFQs Specs Designs Items Orders Customers Tools Analytics 12 2 ŁK Łukasz Kowals…" at bounding box center [514, 149] width 1029 height 498
click at [217, 388] on div "RFQs Specs Designs Items Orders Customers Tools Analytics 12 2 ŁK Łukasz Kowals…" at bounding box center [514, 149] width 1029 height 498
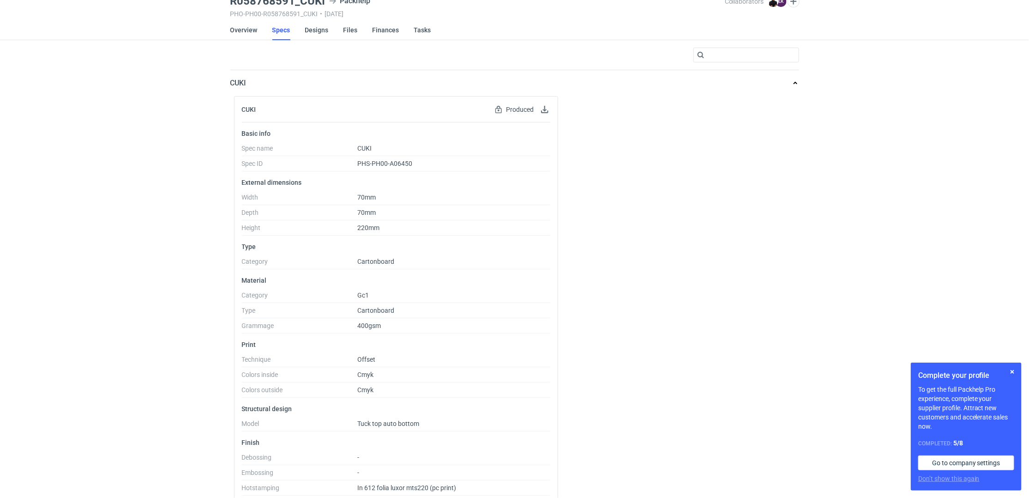
scroll to position [0, 0]
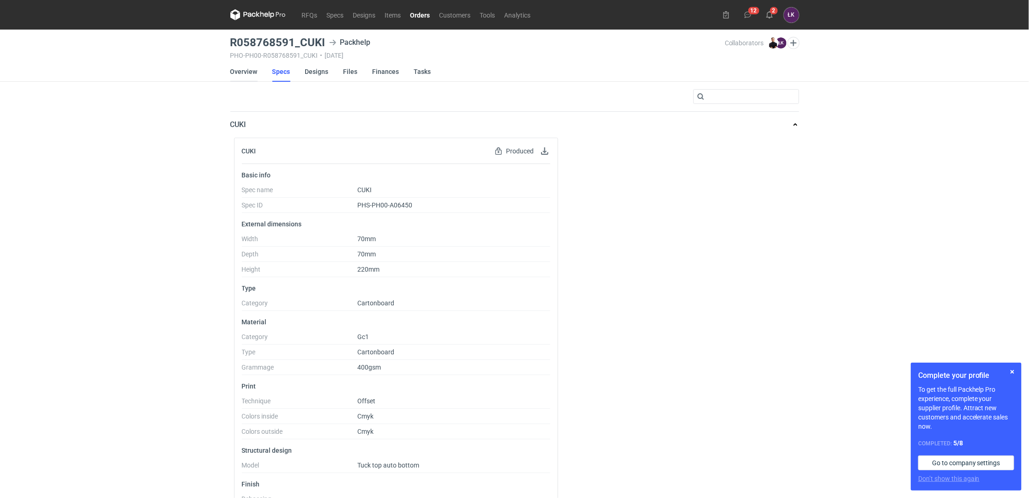
click at [245, 67] on link "Overview" at bounding box center [243, 71] width 27 height 20
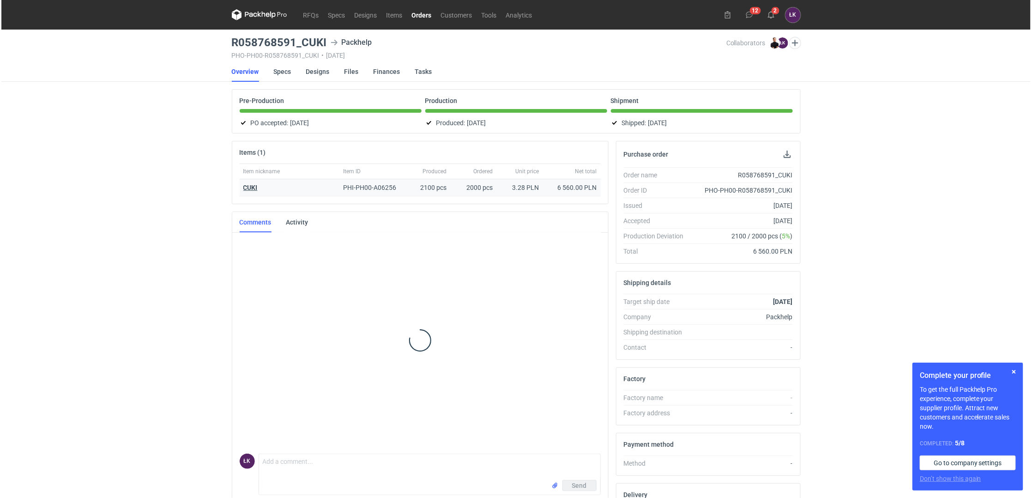
scroll to position [567, 0]
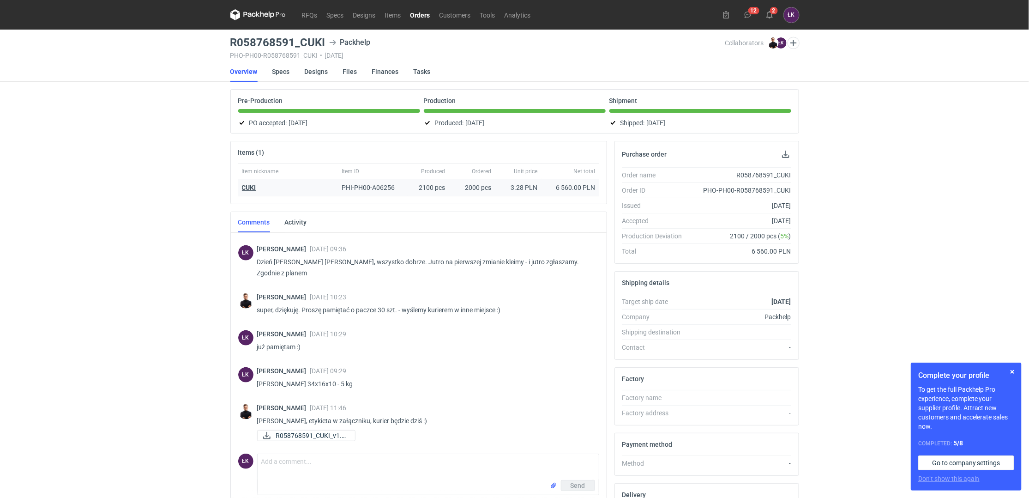
click at [245, 188] on strong "CUKI" at bounding box center [249, 187] width 14 height 7
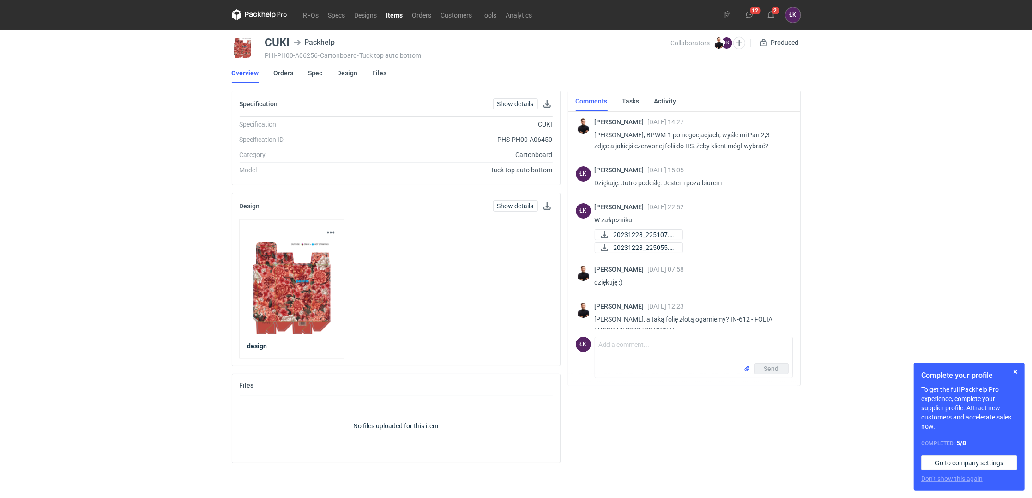
drag, startPoint x: 639, startPoint y: 134, endPoint x: 657, endPoint y: 133, distance: 18.5
click at [655, 133] on p "Panie Łukaszu, BPWM-1 po negocjacjach, wyśle mi Pan 2,3 zdjęcia jakiejś czerwon…" at bounding box center [690, 140] width 191 height 22
drag, startPoint x: 657, startPoint y: 133, endPoint x: 640, endPoint y: 133, distance: 16.6
click at [640, 133] on p "Panie Łukaszu, BPWM-1 po negocjacjach, wyśle mi Pan 2,3 zdjęcia jakiejś czerwon…" at bounding box center [690, 140] width 191 height 22
copy p "BPWM"
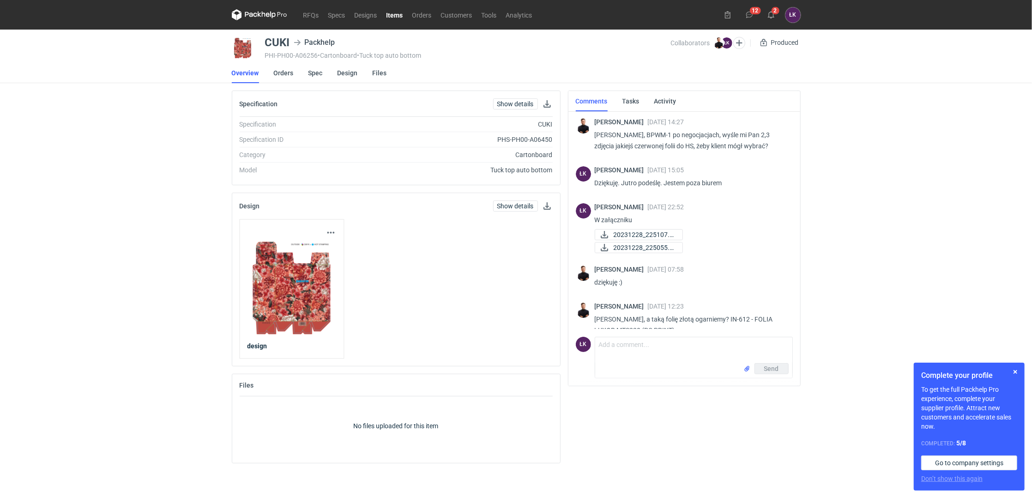
click at [158, 256] on div "RFQs Specs Designs Items Orders Customers Tools Analytics 12 2 ŁK Łukasz Kowals…" at bounding box center [516, 249] width 1032 height 498
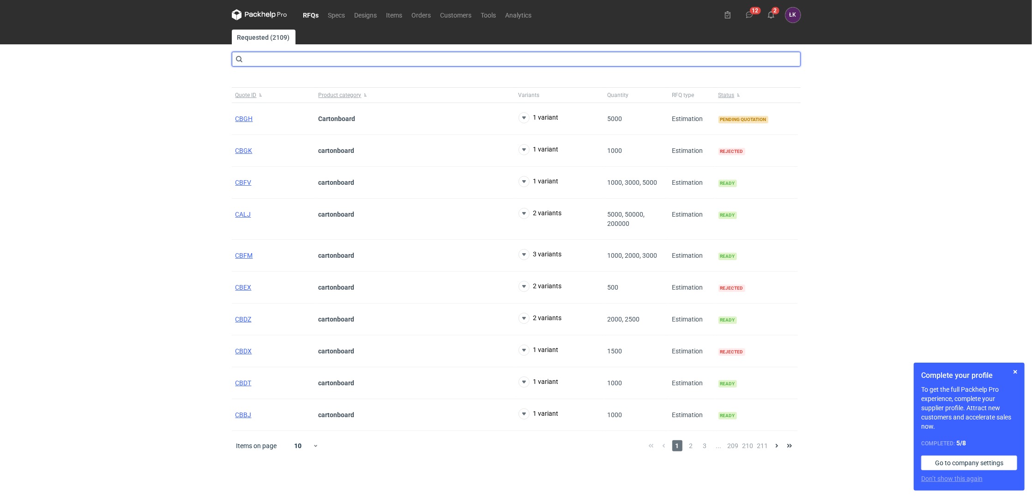
click at [284, 57] on input "text" at bounding box center [516, 59] width 569 height 15
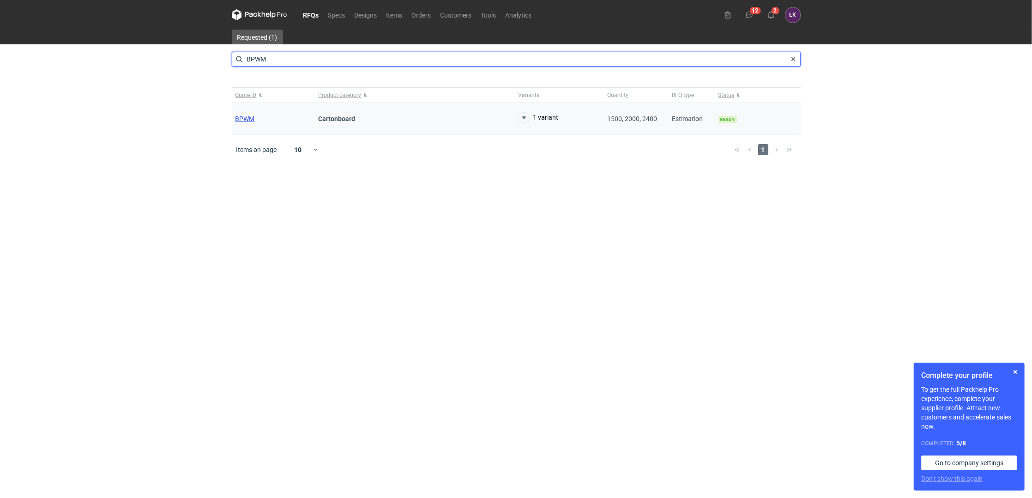
type input "BPWM"
click at [251, 118] on span "BPWM" at bounding box center [245, 118] width 19 height 7
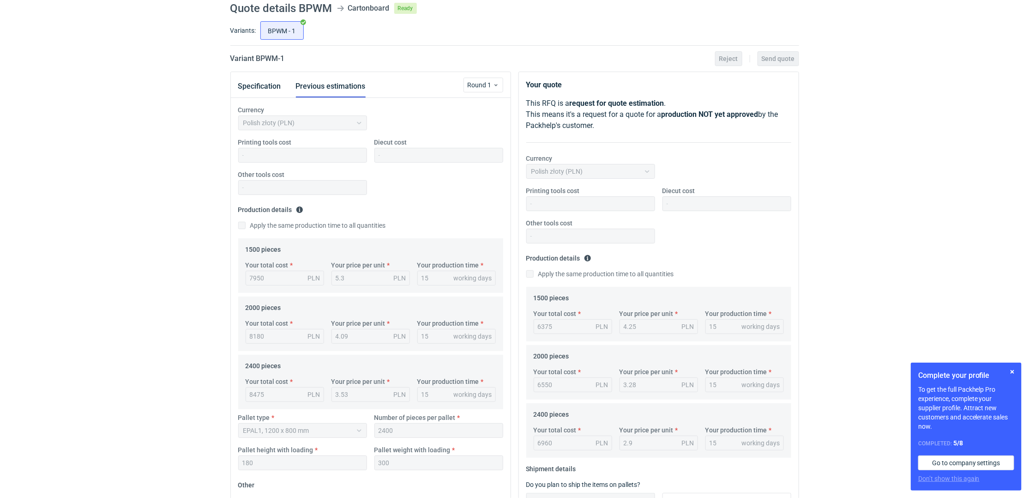
scroll to position [61, 0]
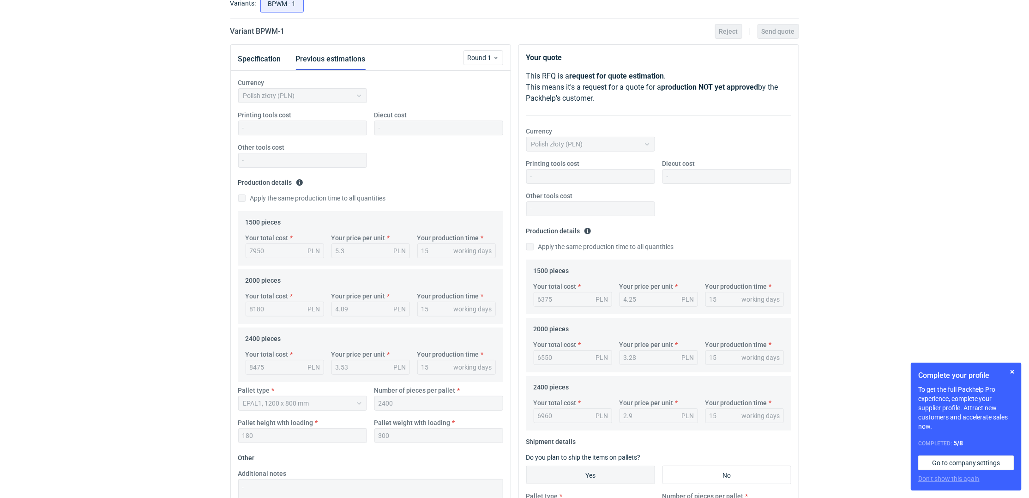
drag, startPoint x: 156, startPoint y: 171, endPoint x: 154, endPoint y: 175, distance: 4.8
click at [155, 175] on div "RFQs Specs Designs Items Orders Customers Tools Analytics 12 2 ŁK [PERSON_NAME]…" at bounding box center [514, 188] width 1029 height 498
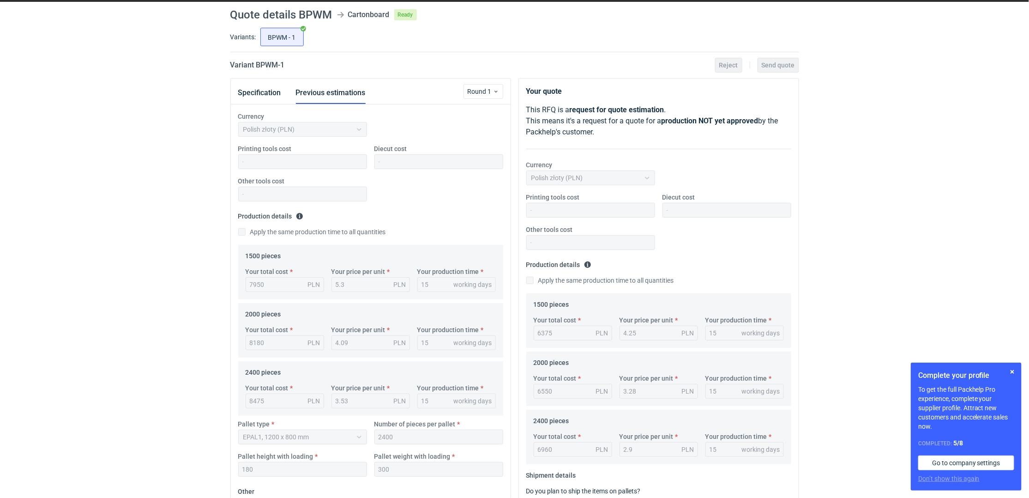
scroll to position [0, 0]
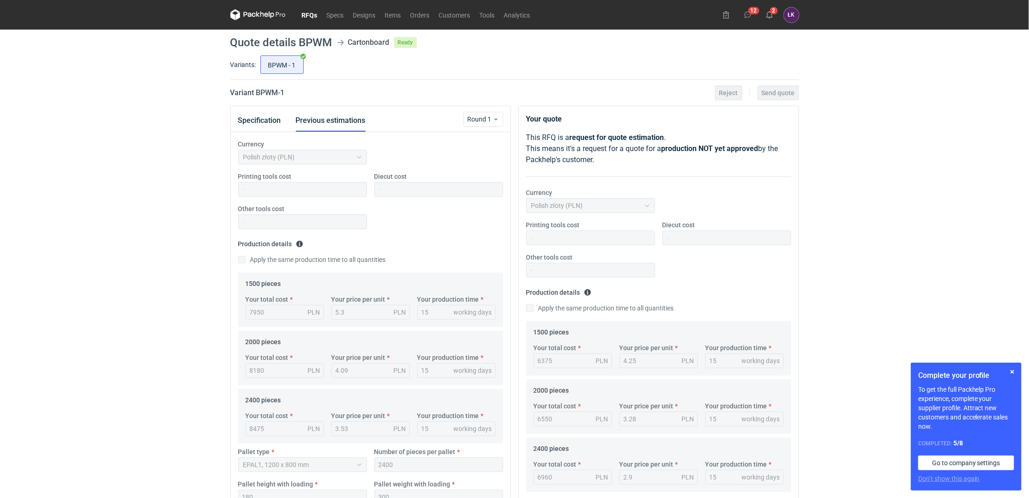
click at [84, 285] on div "RFQs Specs Designs Items Orders Customers Tools Analytics 12 2 ŁK [PERSON_NAME]…" at bounding box center [514, 249] width 1029 height 498
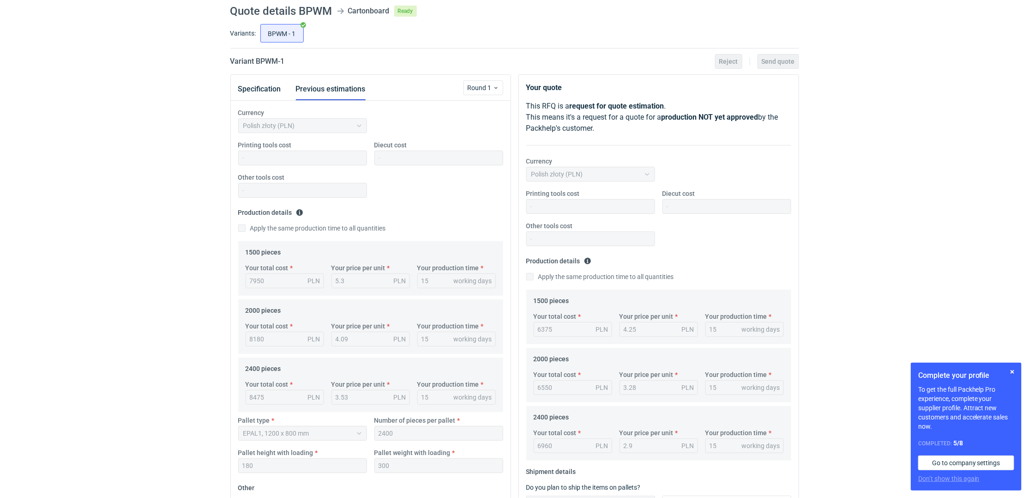
scroll to position [61, 0]
